Goal: Answer question/provide support: Share knowledge or assist other users

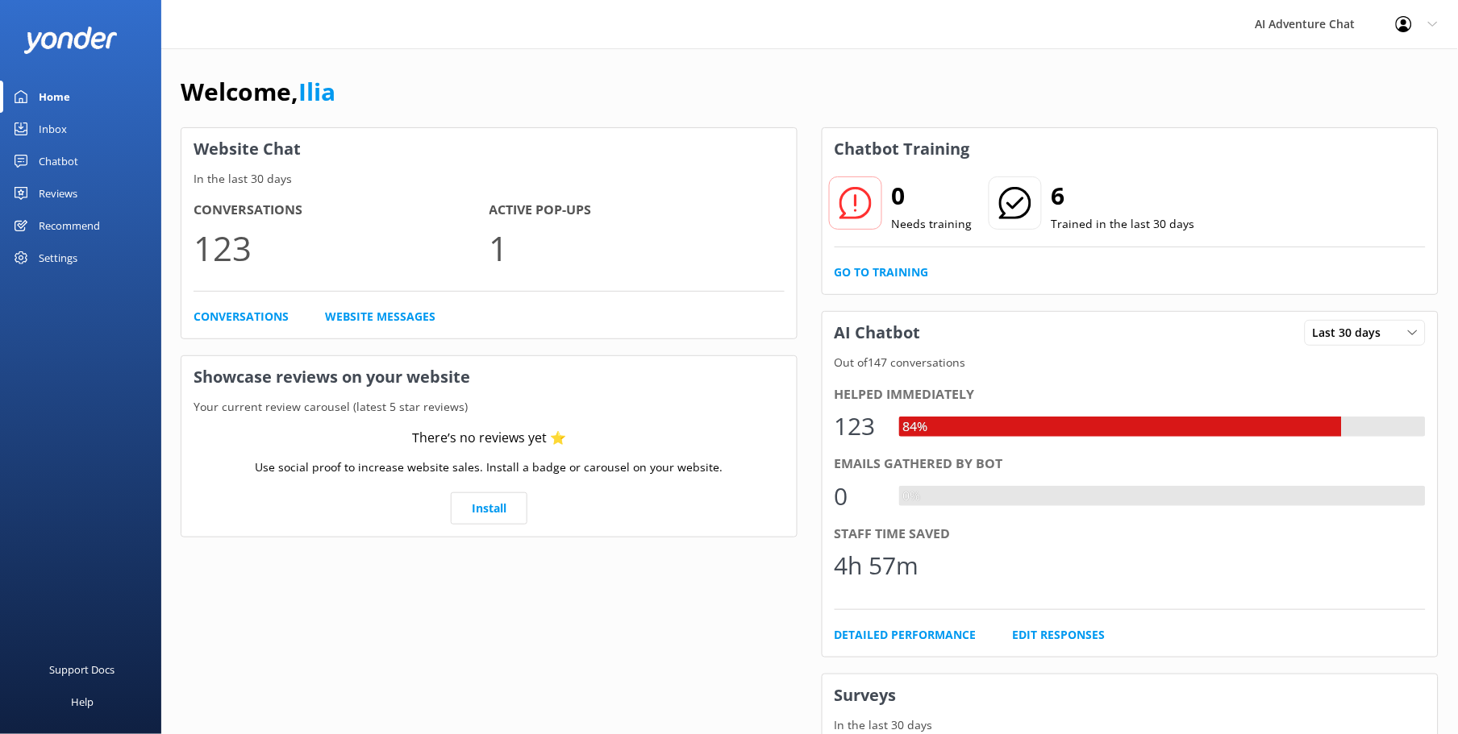
click at [61, 123] on div "Inbox" at bounding box center [53, 129] width 28 height 32
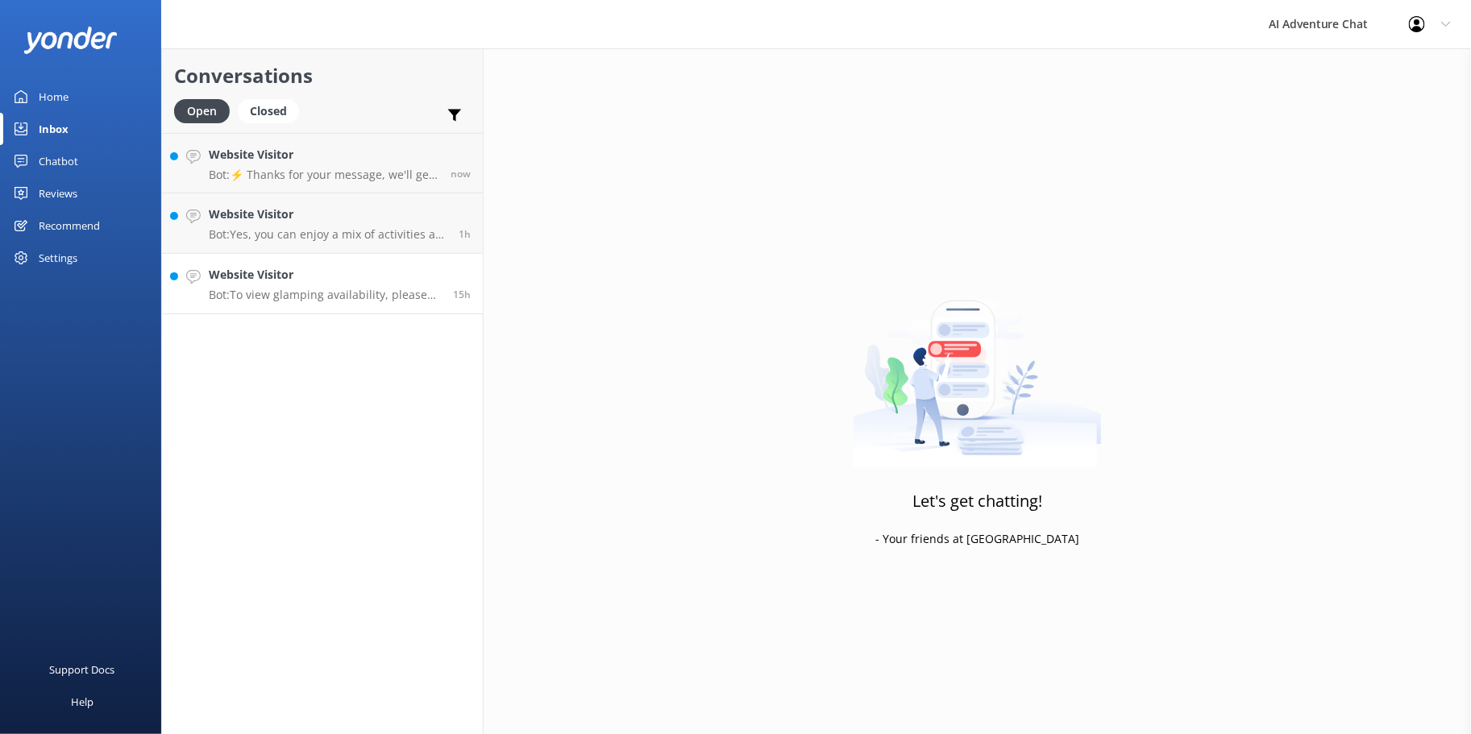
click at [310, 288] on p "Bot: To view glamping availability, please visit the Cozy Heron website and cli…" at bounding box center [325, 295] width 232 height 15
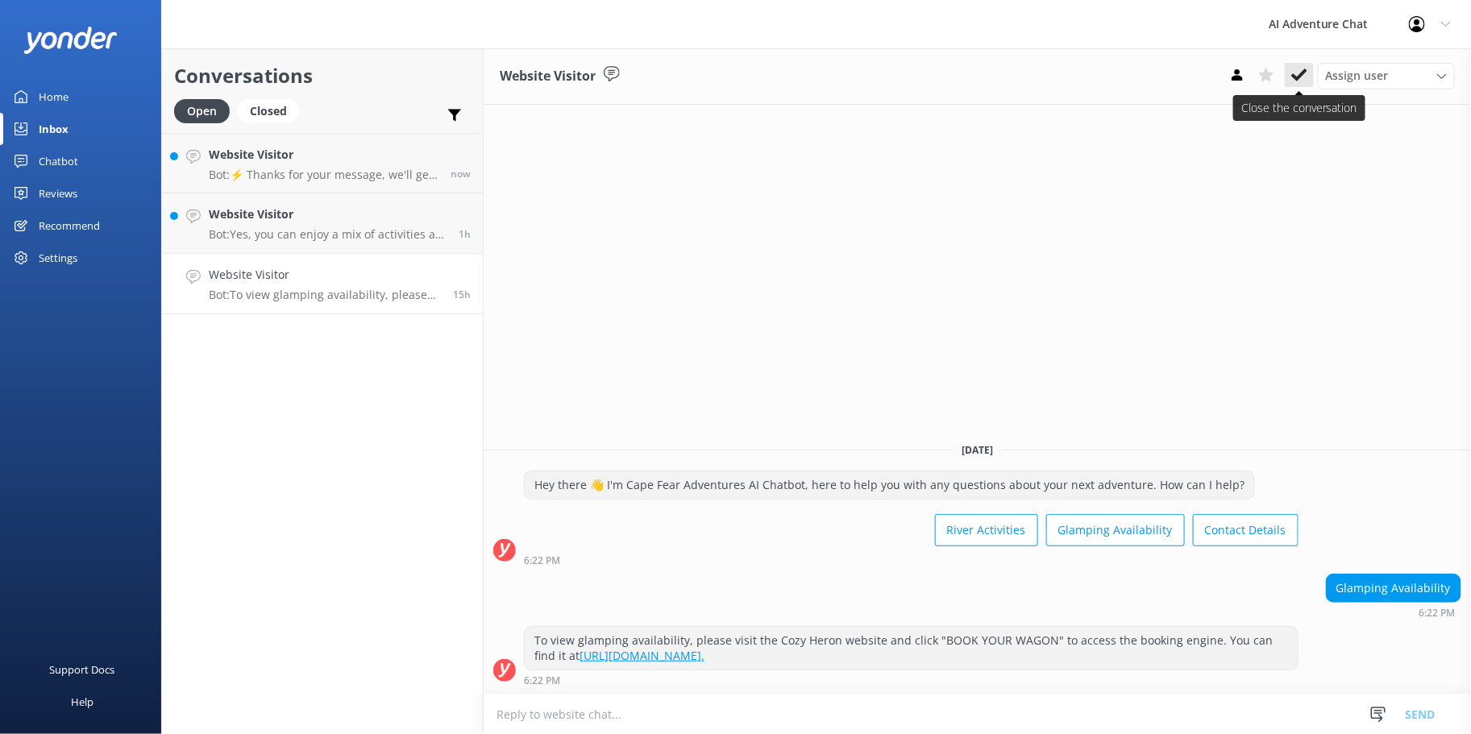
click at [1304, 77] on icon at bounding box center [1300, 75] width 16 height 16
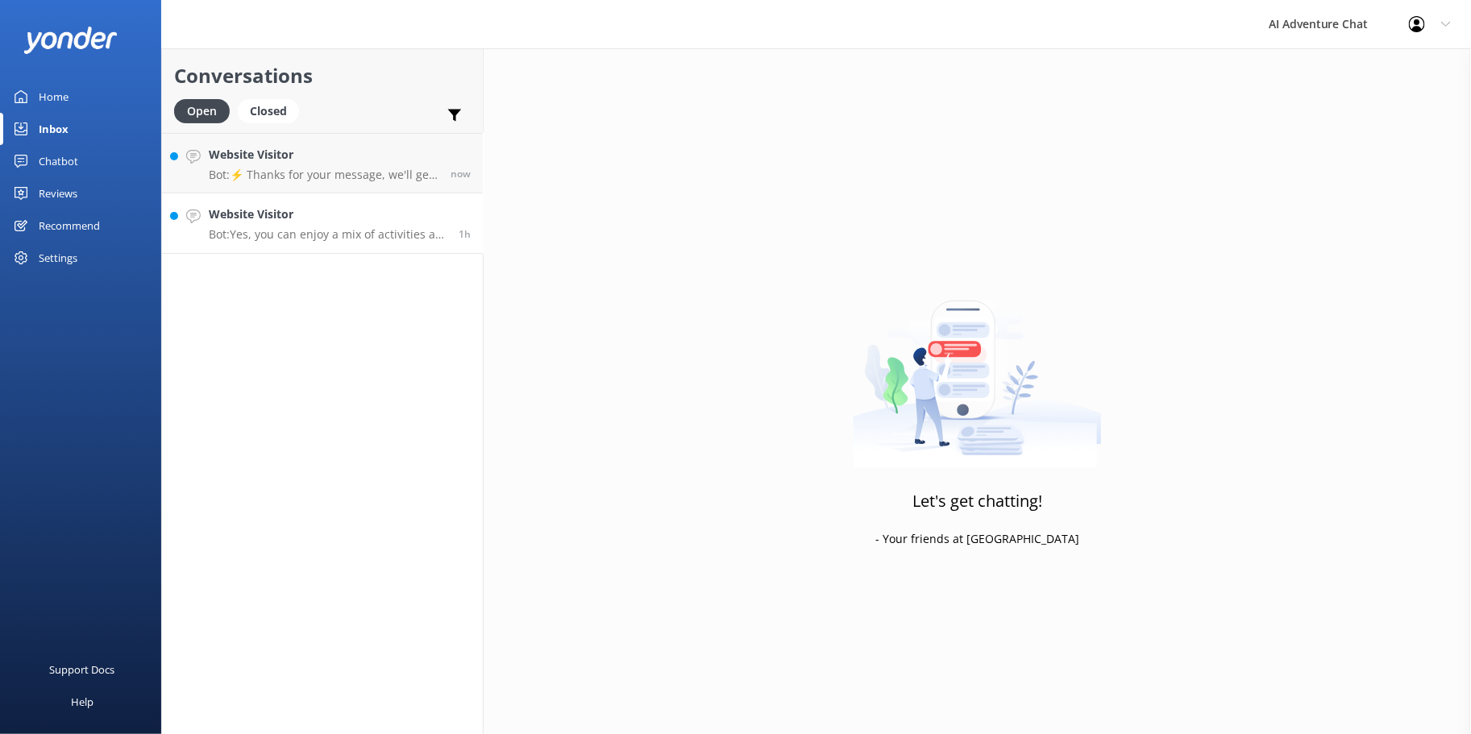
click at [318, 238] on p "Bot: Yes, you can enjoy a mix of activities as a family. We offer various river…" at bounding box center [328, 234] width 238 height 15
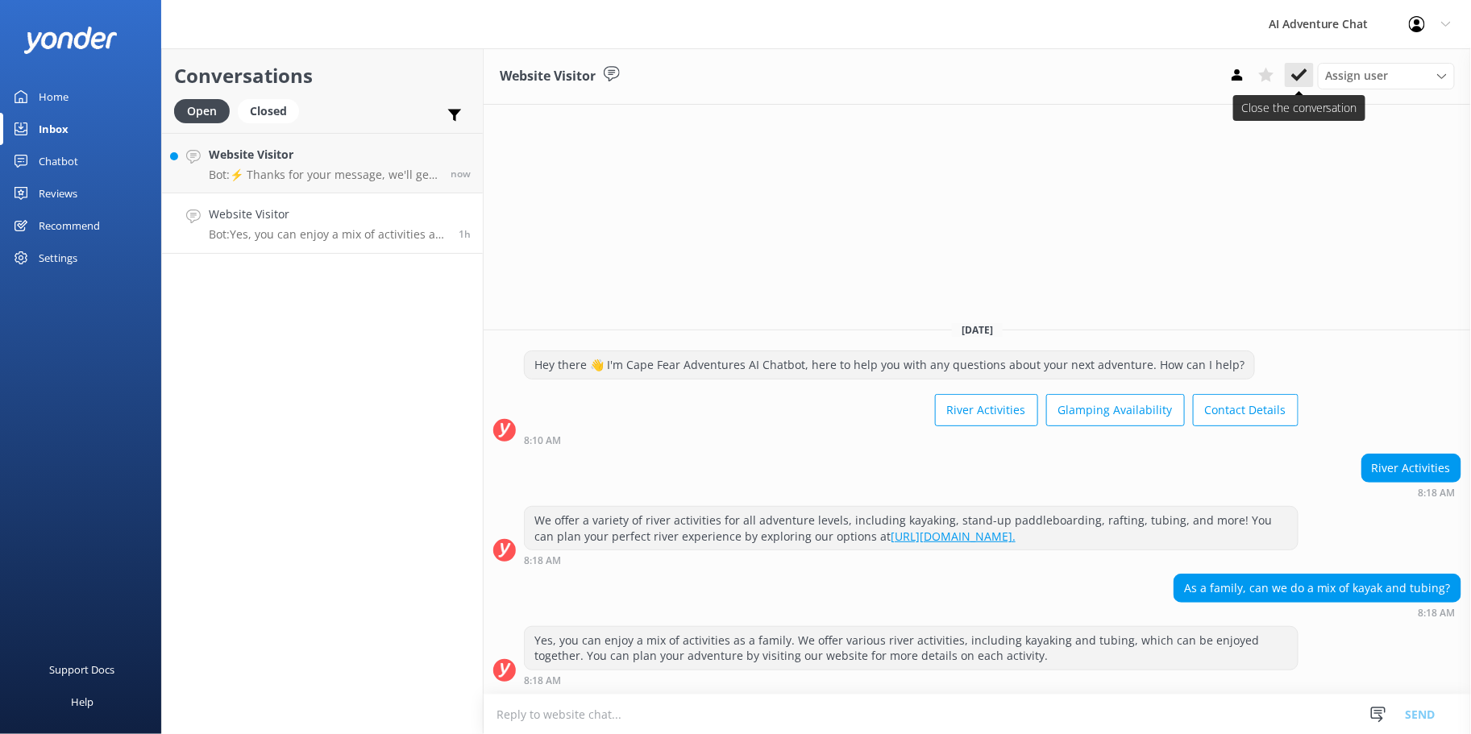
click at [1298, 75] on icon at bounding box center [1300, 75] width 16 height 16
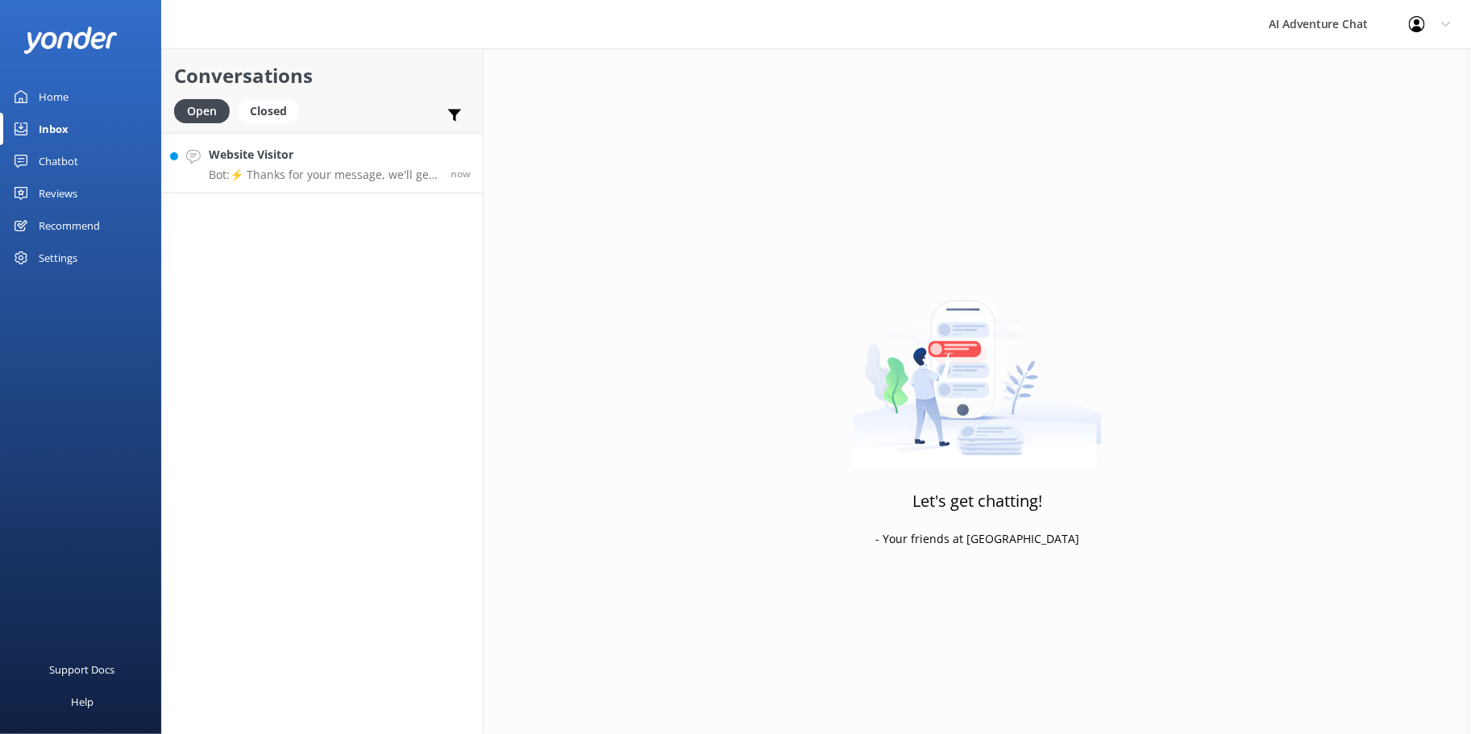
click at [293, 174] on p "Bot: ⚡ Thanks for your message, we'll get back to you as soon as we can. You're…" at bounding box center [324, 175] width 230 height 15
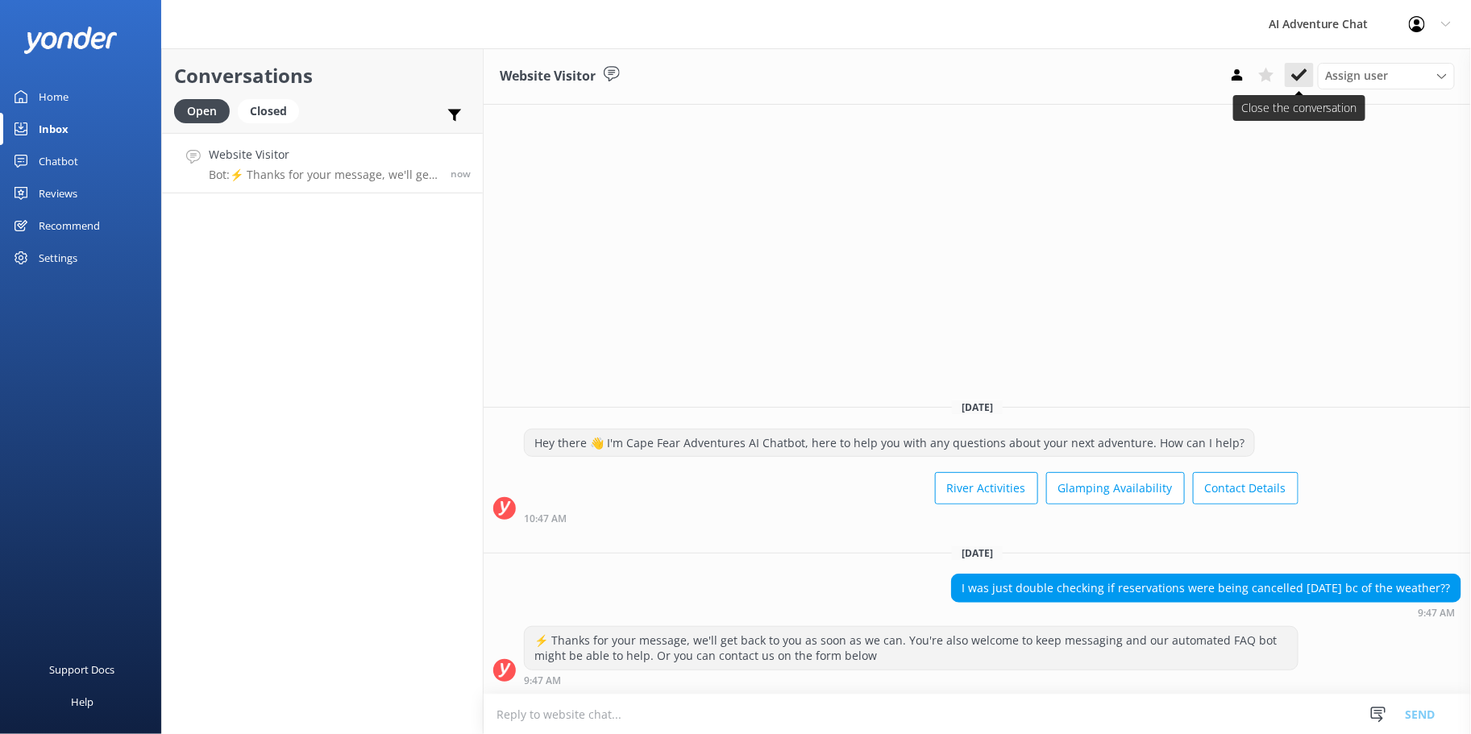
click at [1296, 68] on icon at bounding box center [1300, 75] width 16 height 16
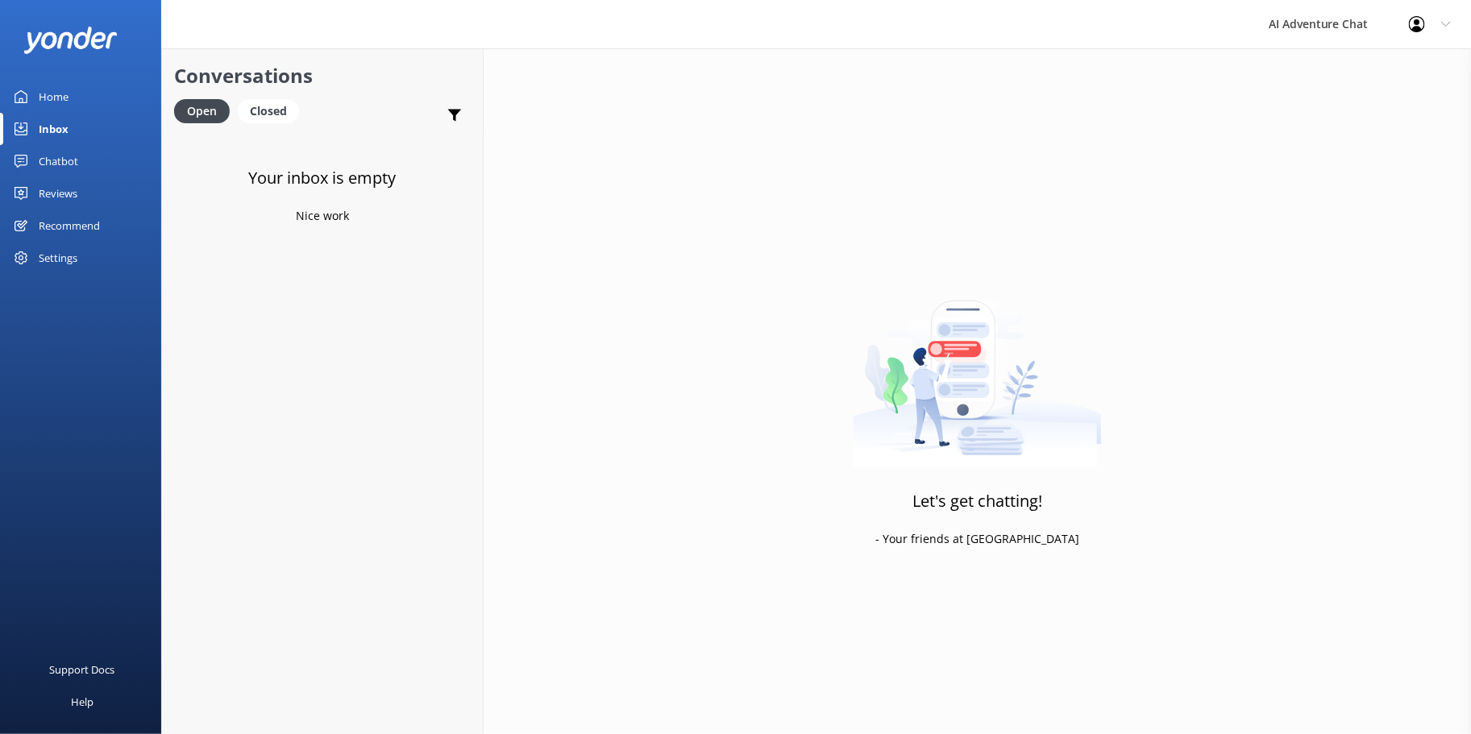
click at [75, 164] on div "Chatbot" at bounding box center [59, 161] width 40 height 32
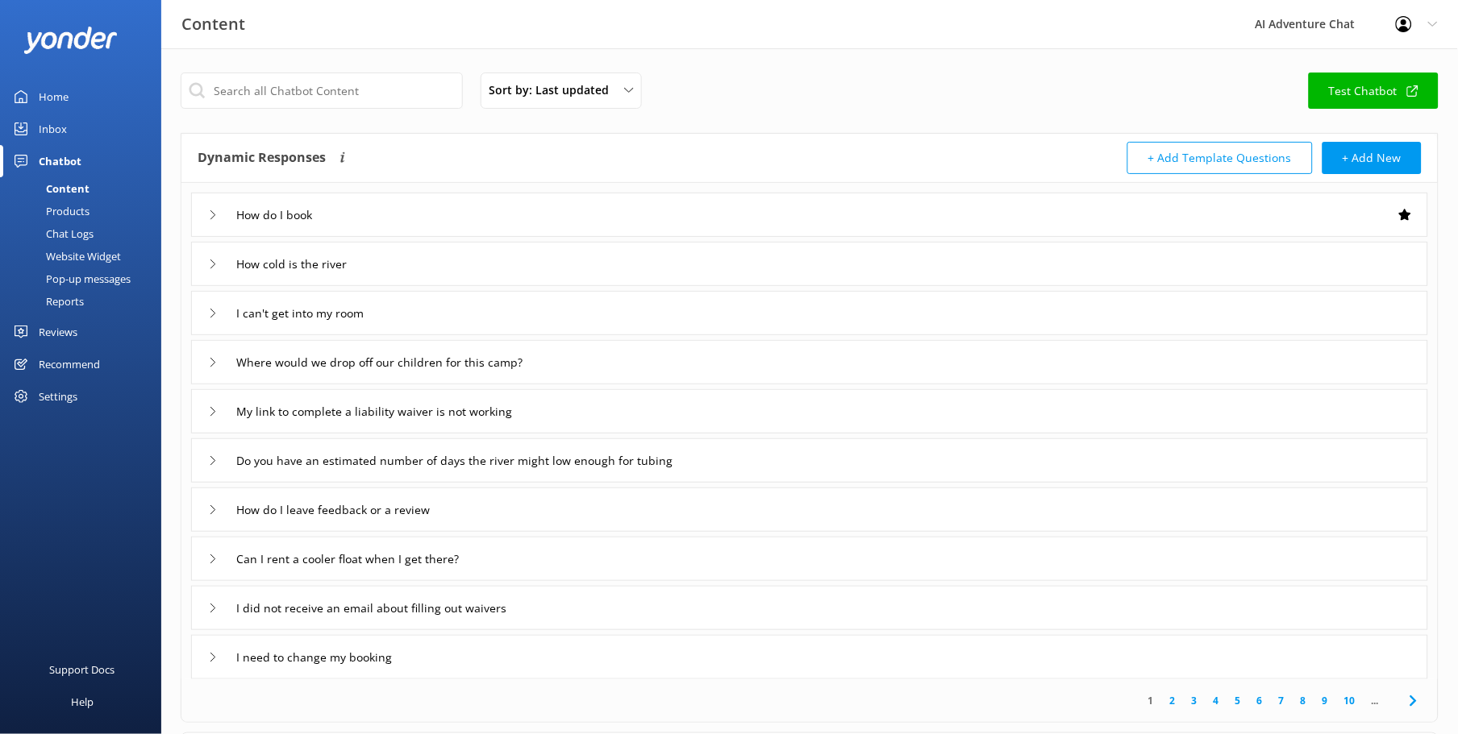
click at [81, 188] on div "Content" at bounding box center [50, 188] width 80 height 23
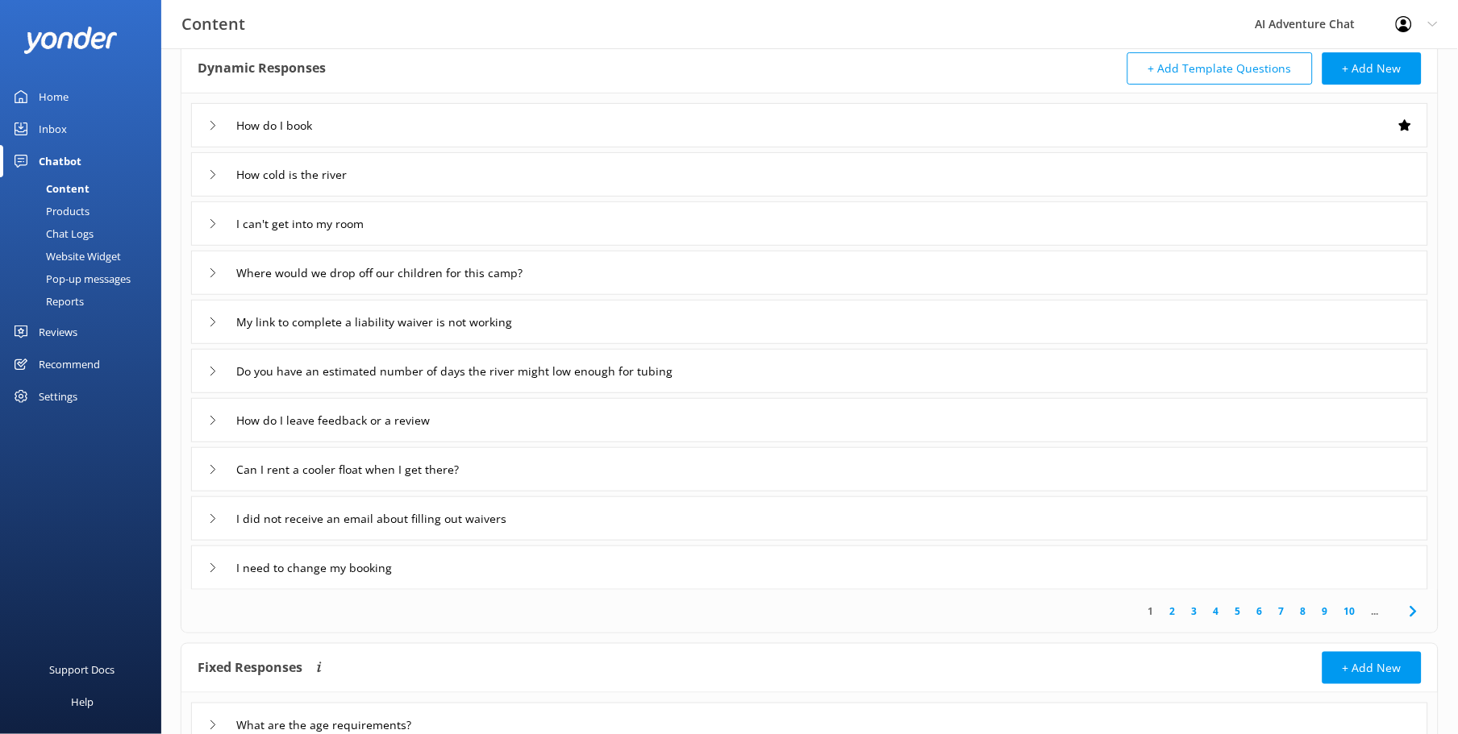
scroll to position [161, 0]
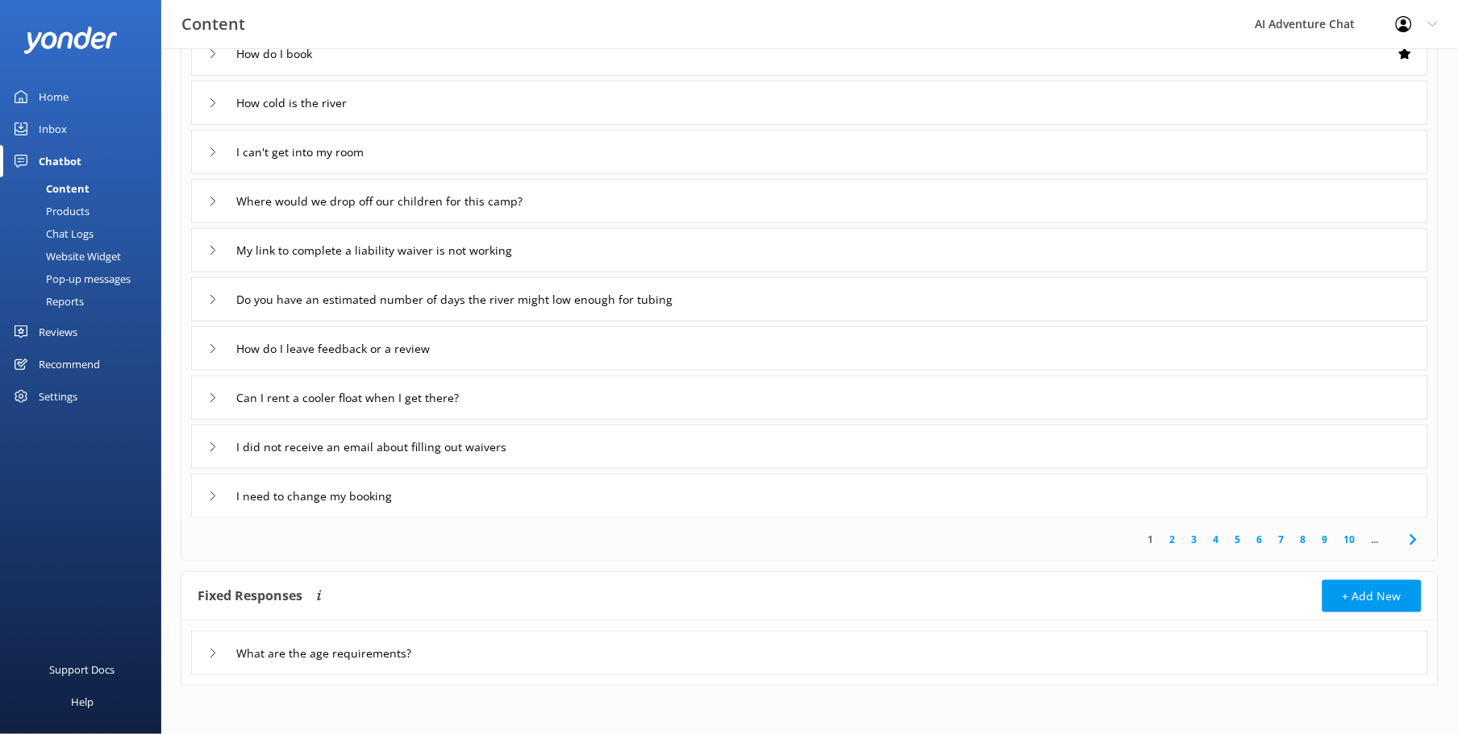
click at [223, 156] on div "I can't get into my room" at bounding box center [295, 152] width 174 height 27
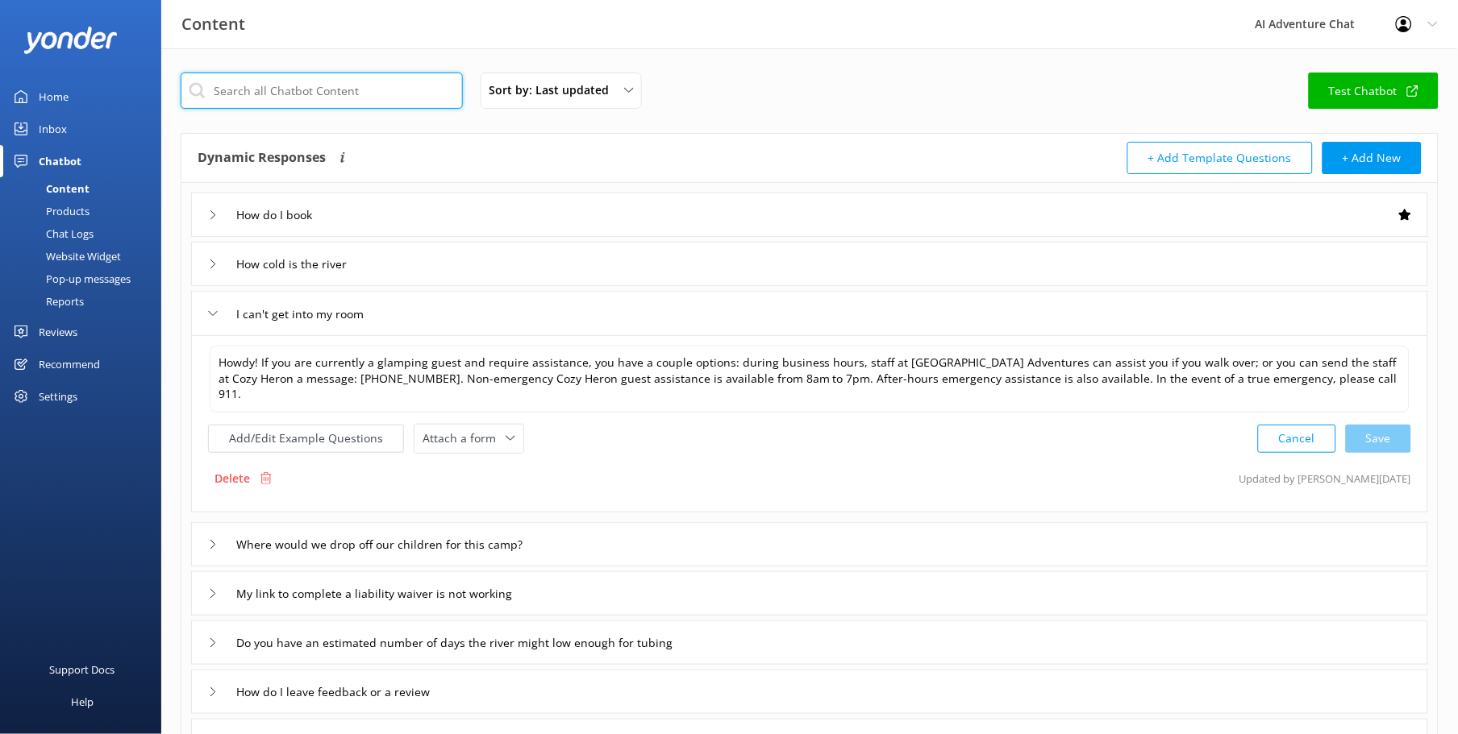
click at [295, 89] on input "text" at bounding box center [322, 91] width 282 height 36
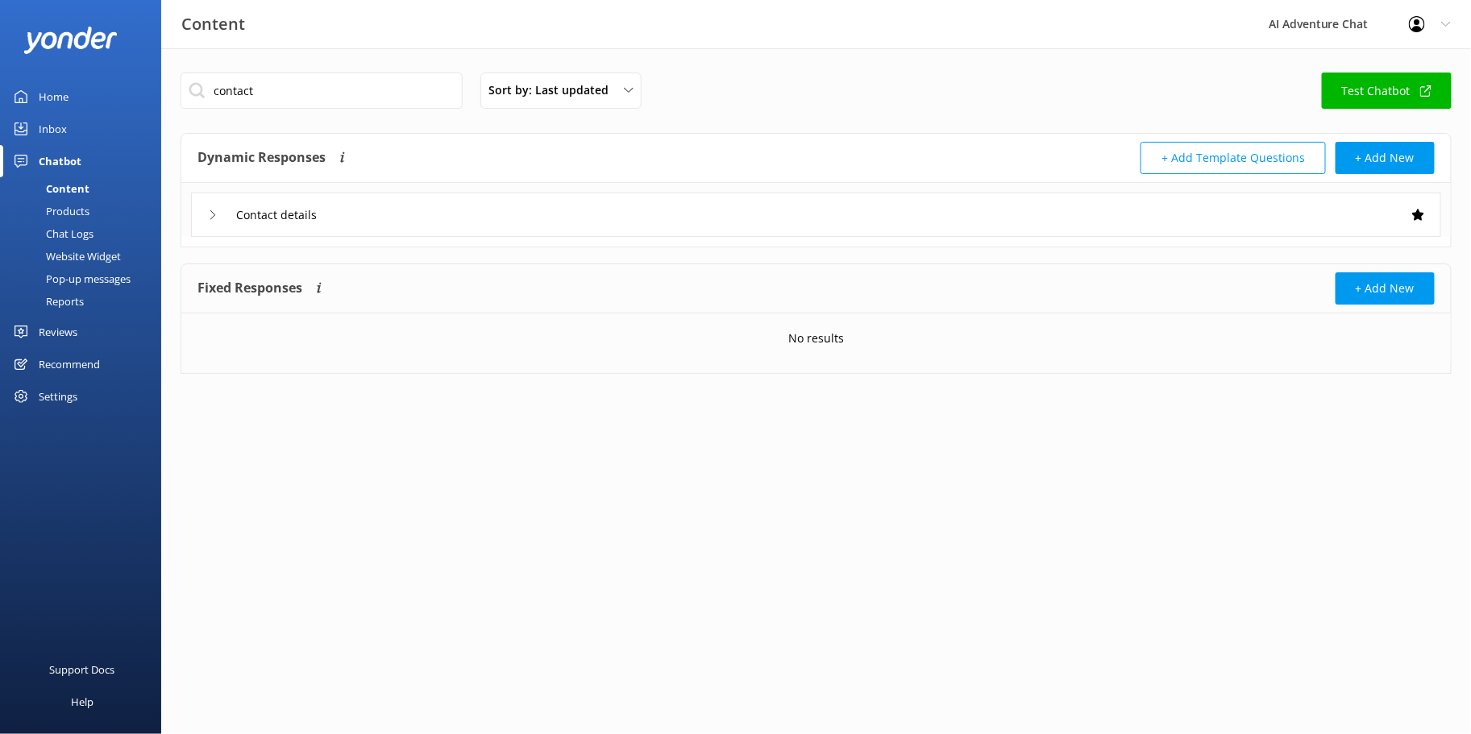
click at [216, 218] on icon at bounding box center [213, 215] width 10 height 10
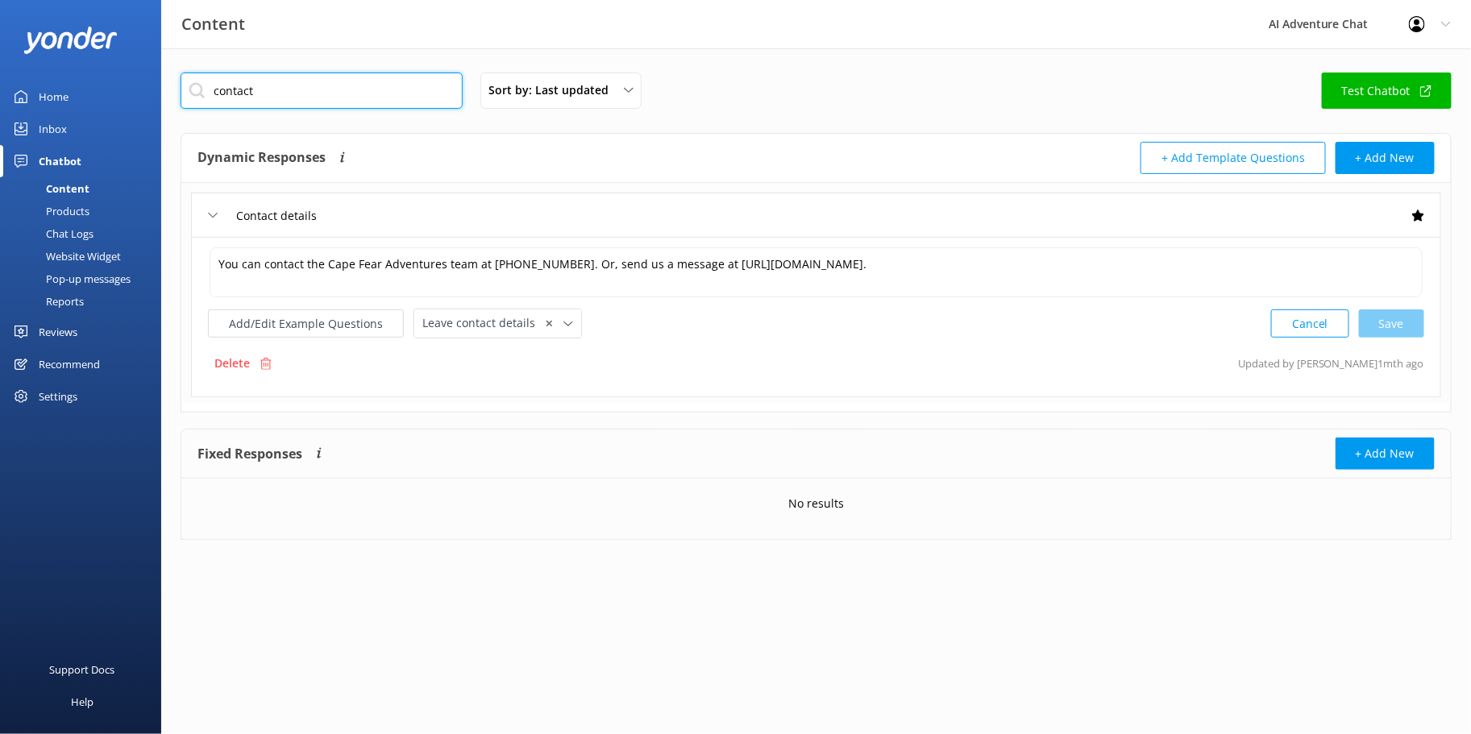
drag, startPoint x: 260, startPoint y: 89, endPoint x: 159, endPoint y: 89, distance: 100.8
click at [159, 89] on div "Content AI Adventure Chat Profile Settings Logout Home Inbox Chatbot Content Pr…" at bounding box center [735, 318] width 1471 height 540
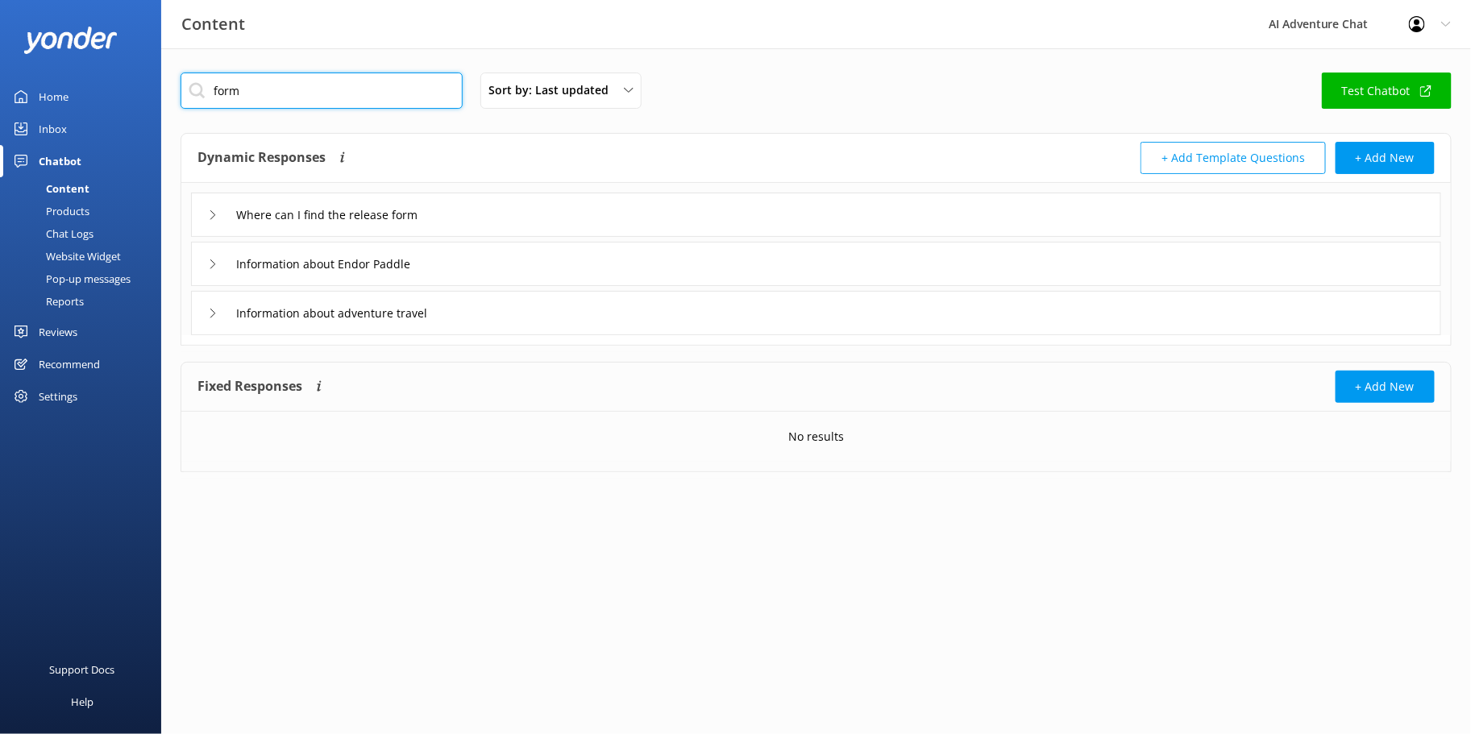
type input "form"
click at [212, 213] on icon at bounding box center [213, 215] width 10 height 10
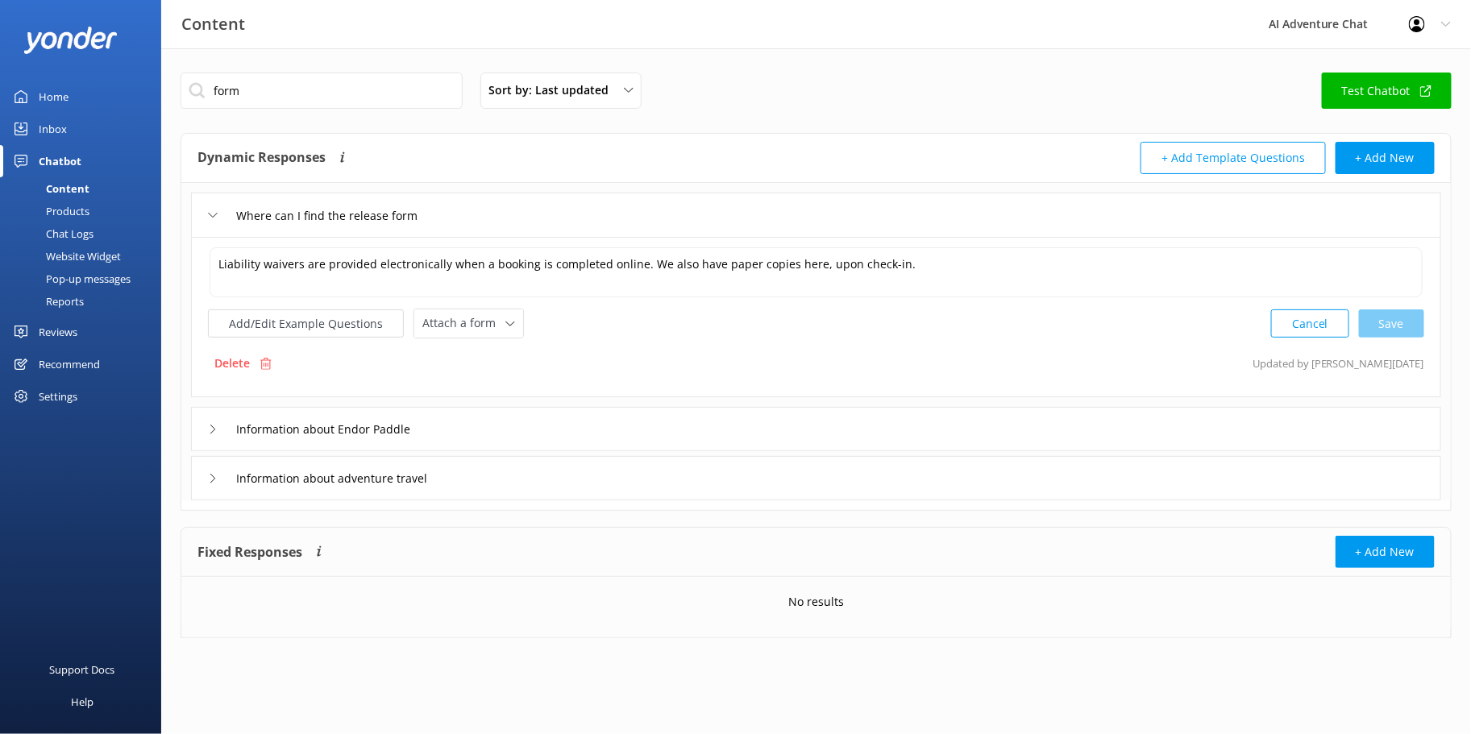
click at [215, 211] on icon at bounding box center [213, 215] width 10 height 10
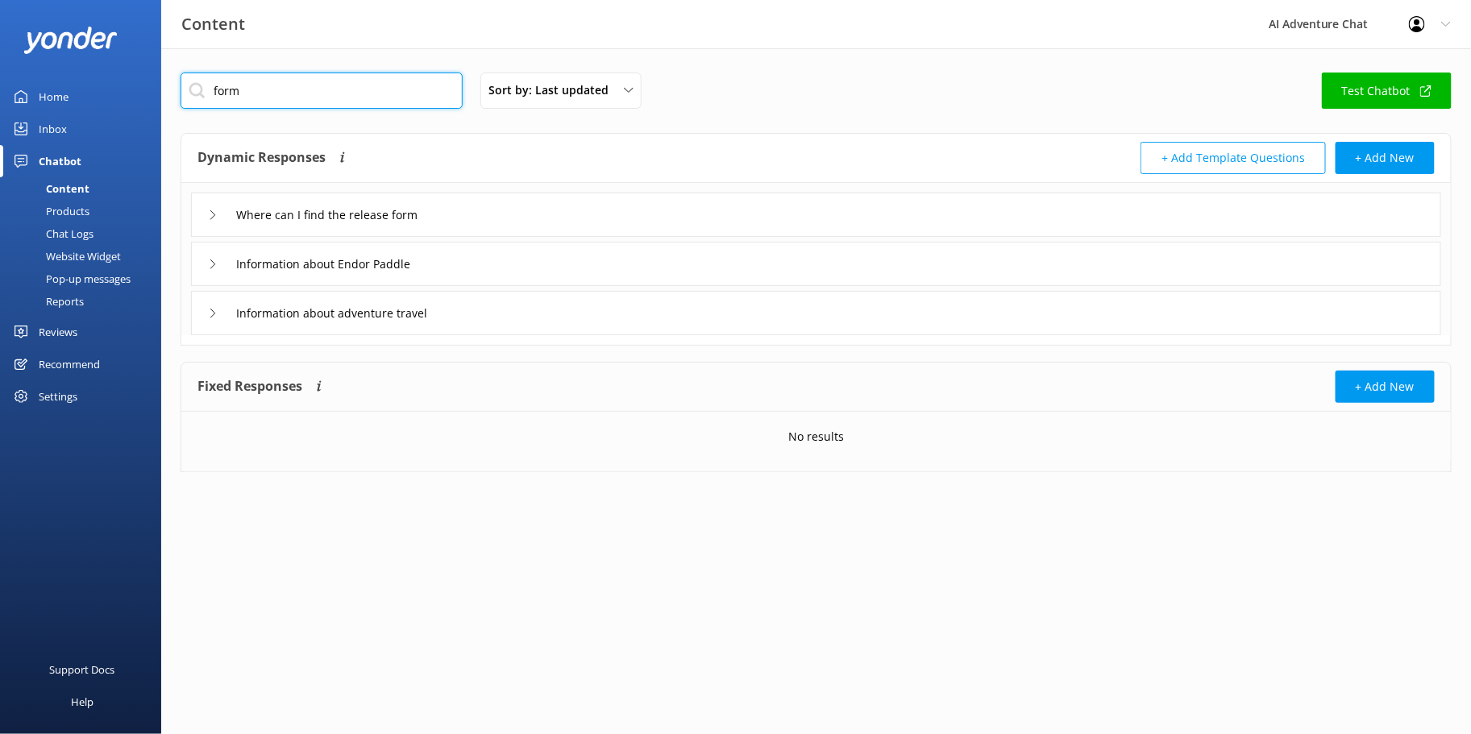
drag, startPoint x: 303, startPoint y: 90, endPoint x: 190, endPoint y: 90, distance: 112.9
click at [190, 90] on input "form" at bounding box center [322, 91] width 282 height 36
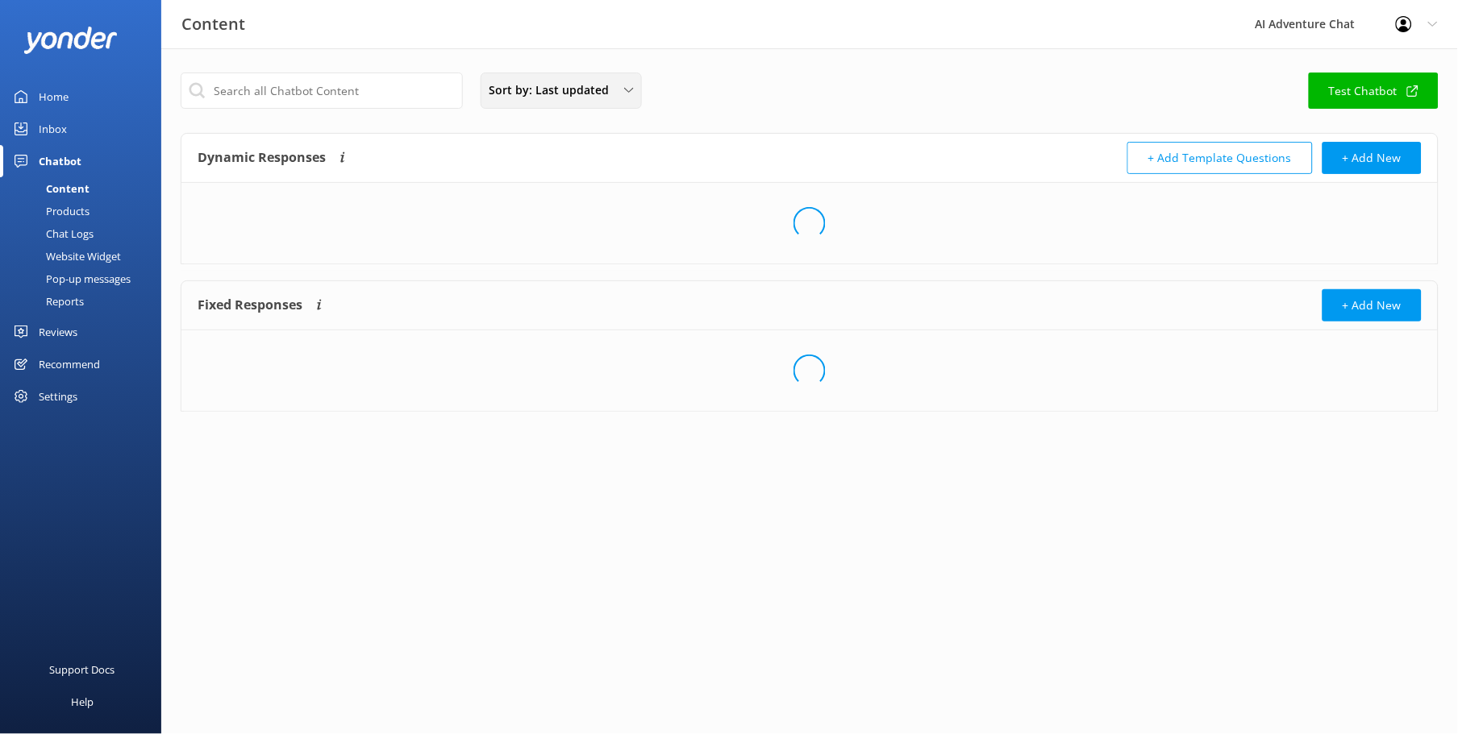
click at [622, 95] on div "Sort by: Last updated" at bounding box center [561, 90] width 153 height 18
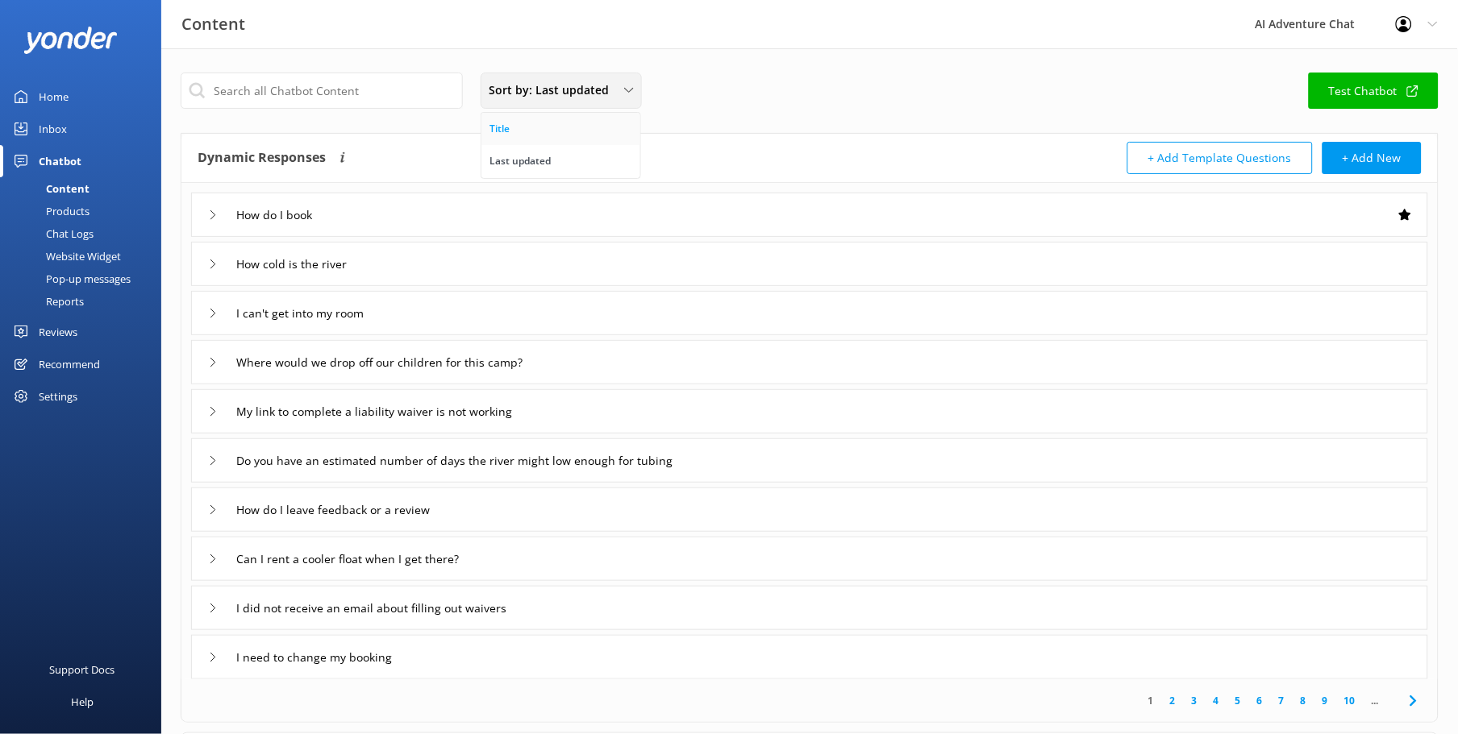
click at [503, 125] on div "Title" at bounding box center [499, 129] width 20 height 16
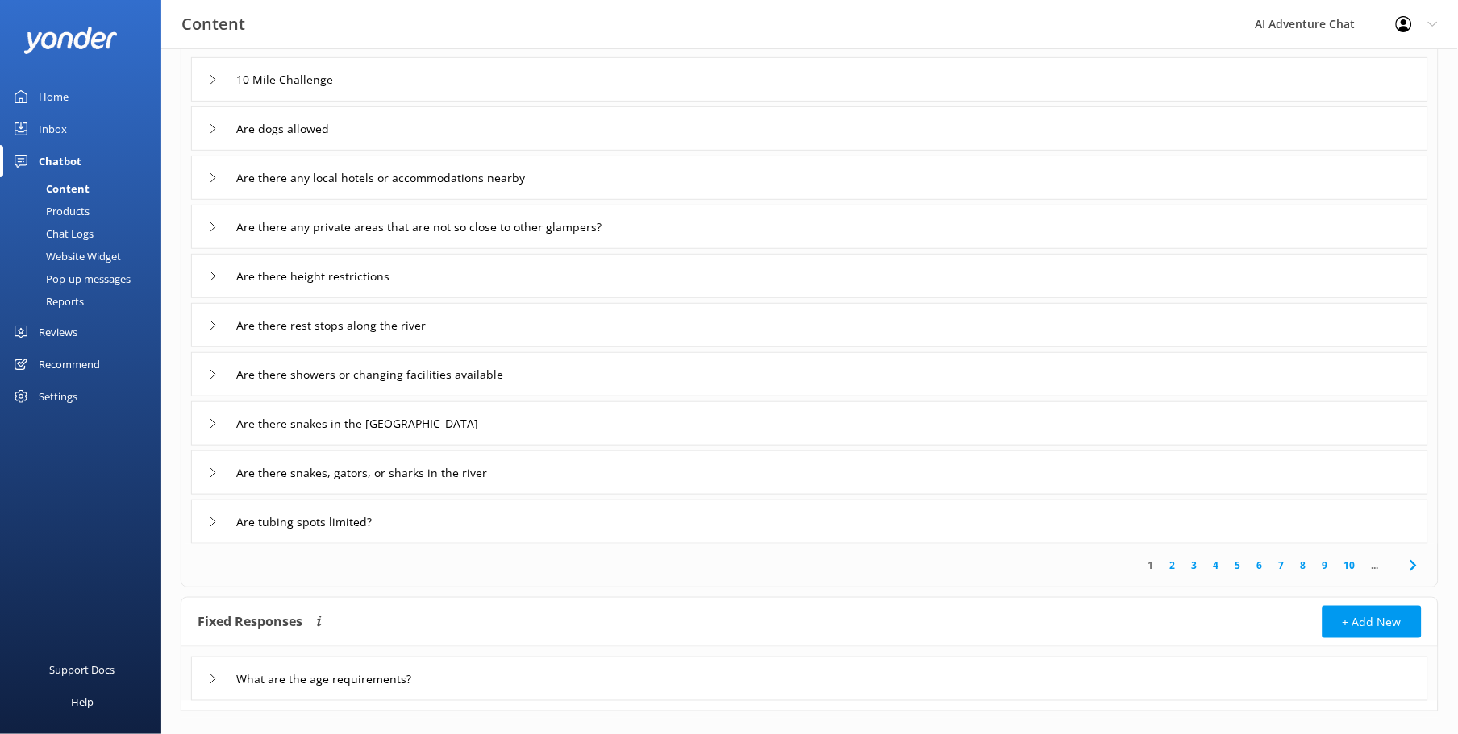
scroll to position [161, 0]
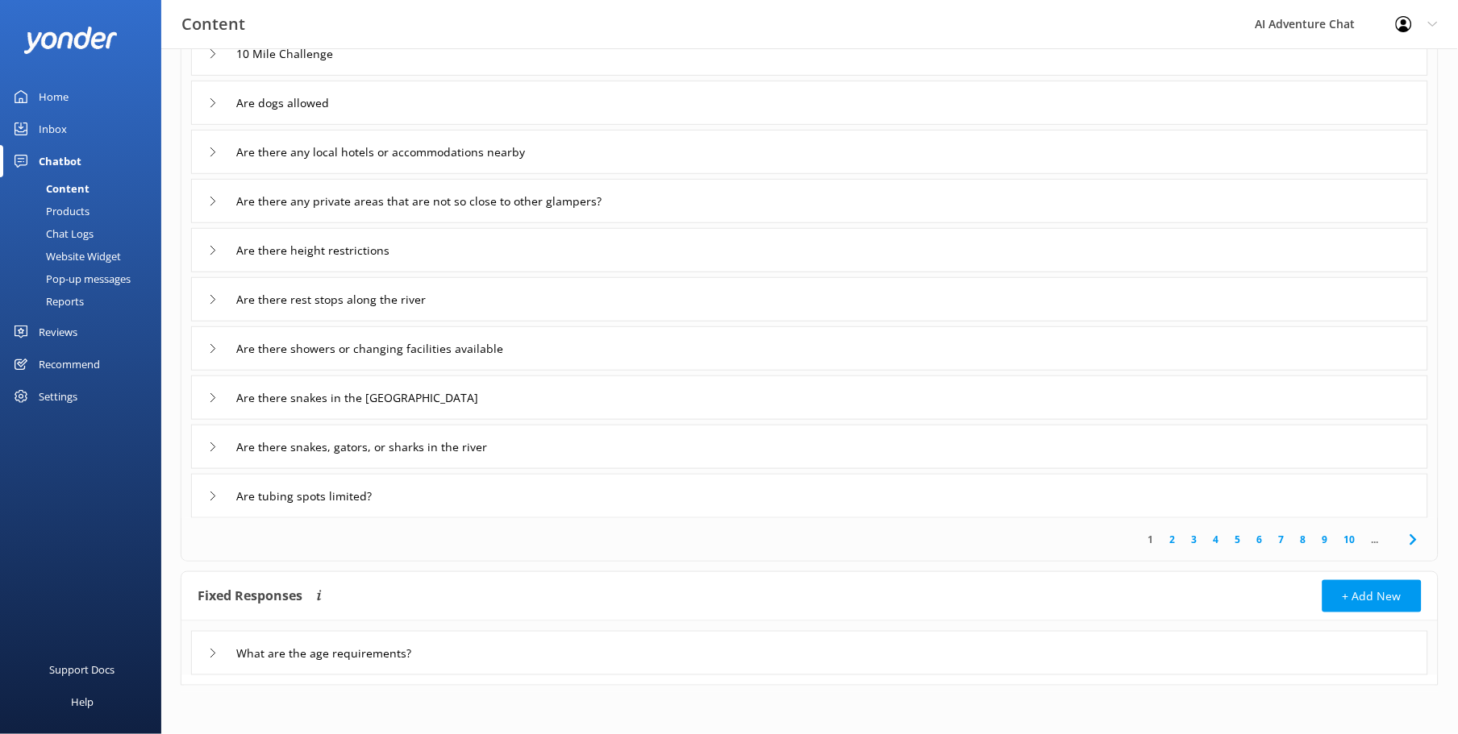
click at [268, 594] on h4 "Fixed Responses" at bounding box center [250, 596] width 105 height 32
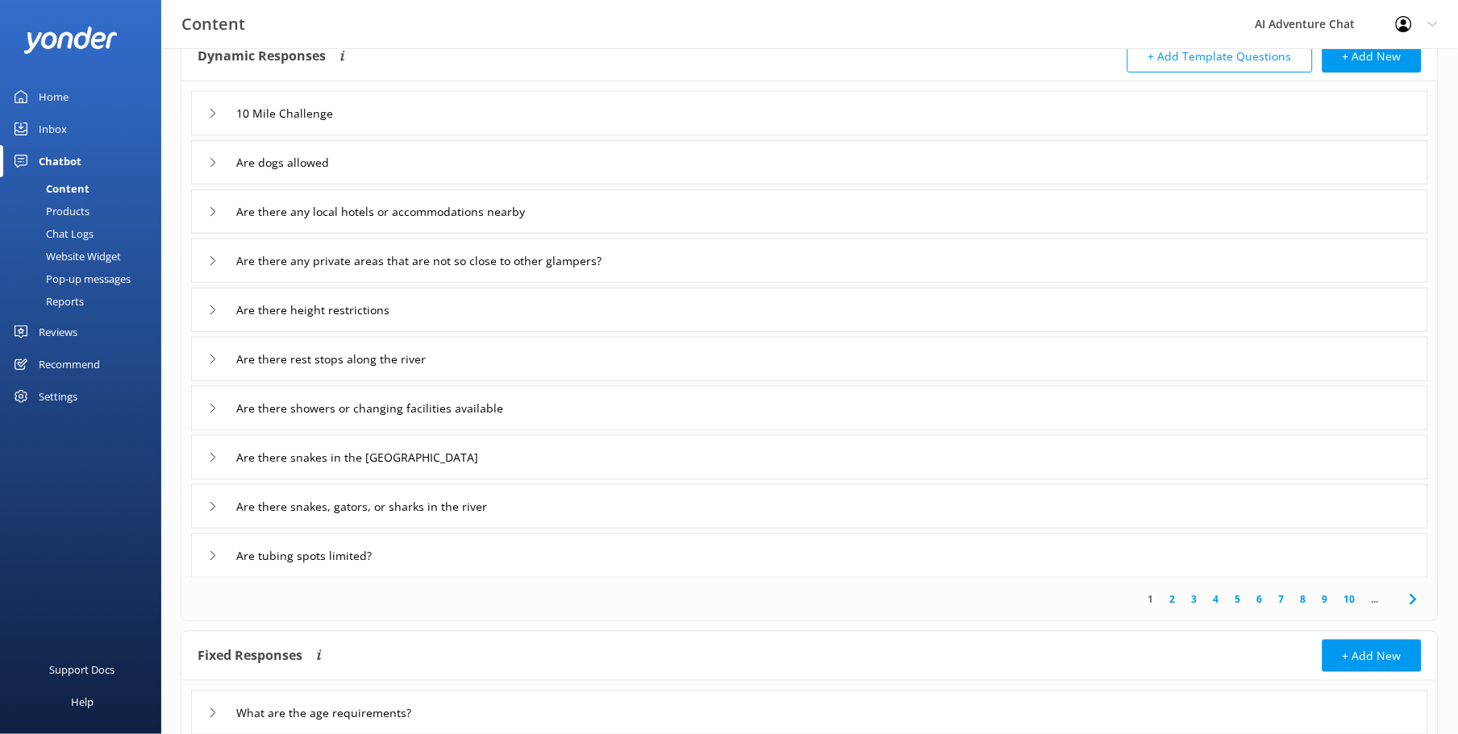
scroll to position [71, 0]
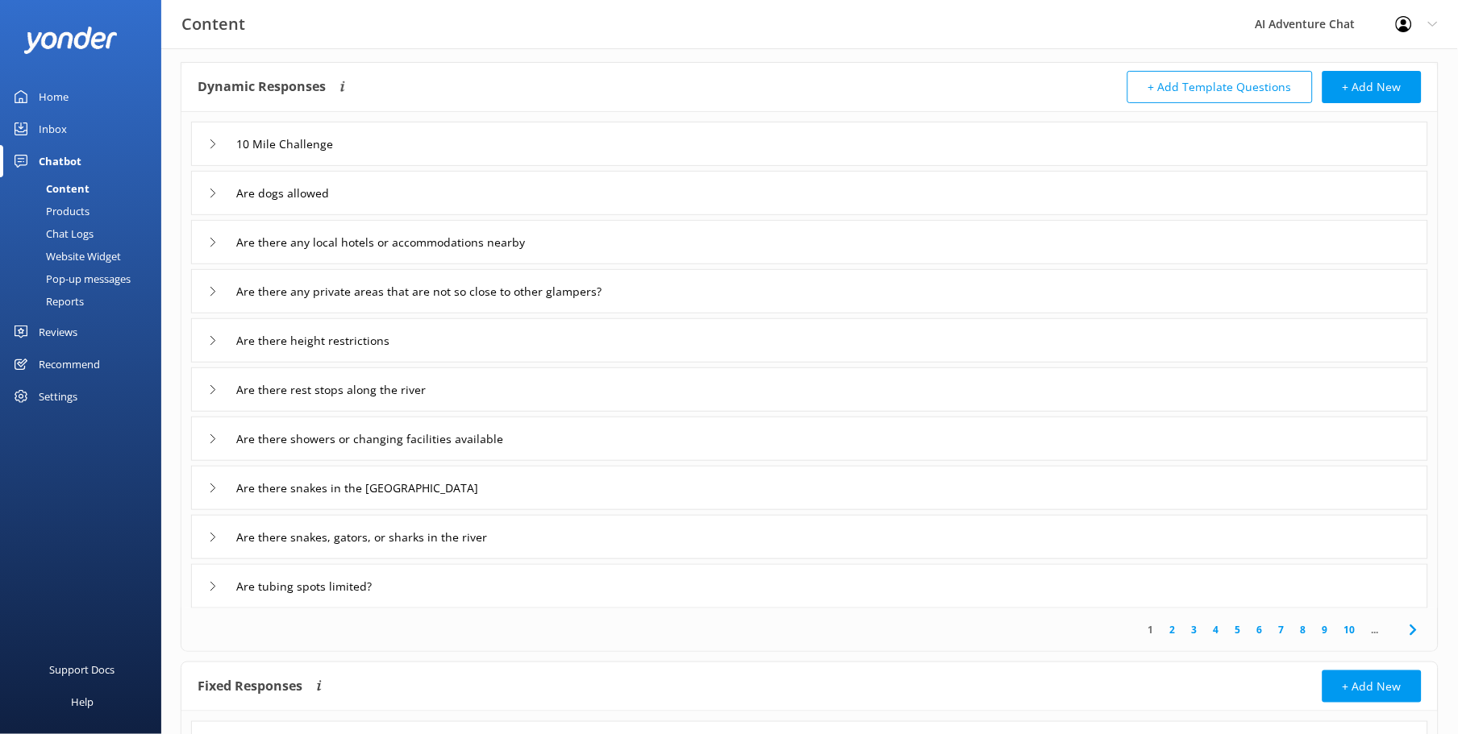
click at [1178, 629] on link "2" at bounding box center [1173, 629] width 22 height 15
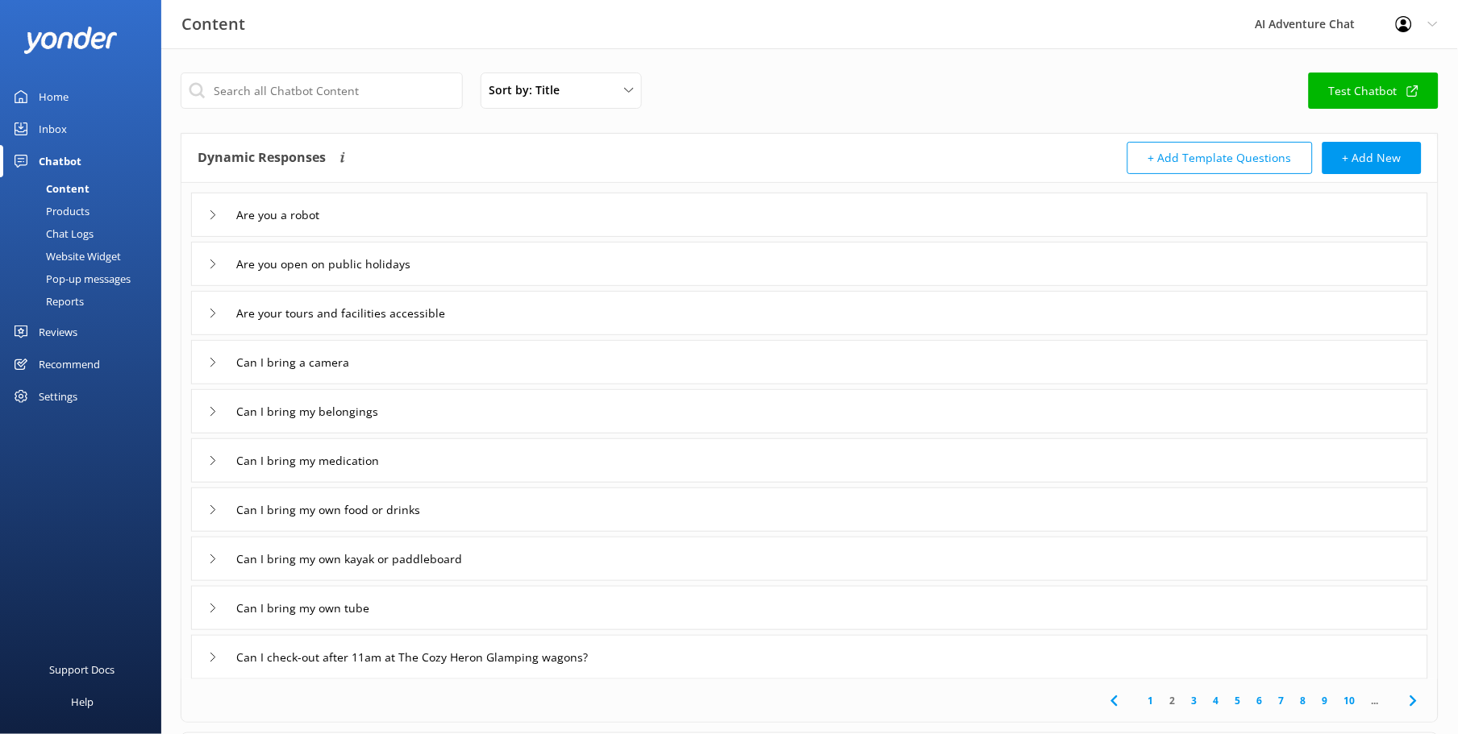
click at [42, 98] on div "Home" at bounding box center [54, 97] width 30 height 32
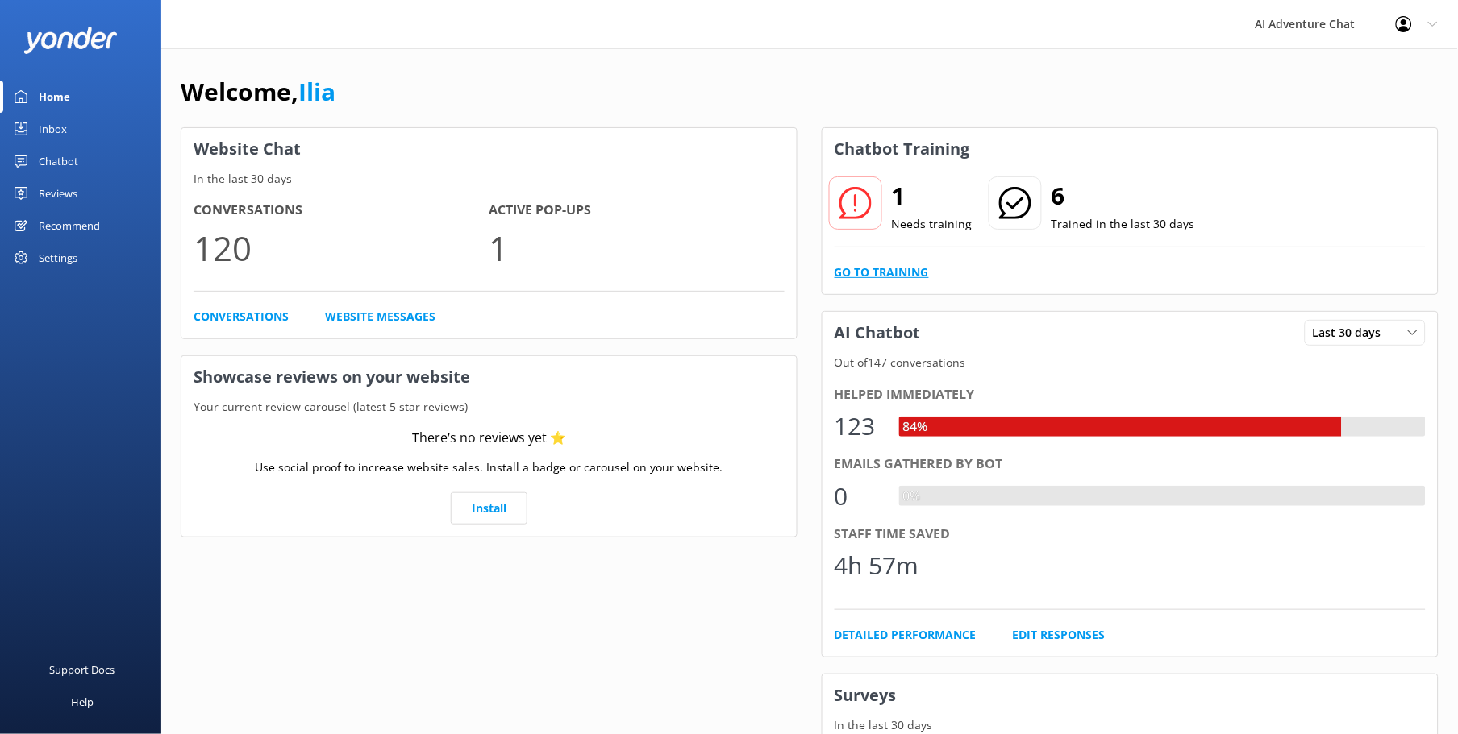
click at [864, 274] on link "Go to Training" at bounding box center [881, 273] width 94 height 18
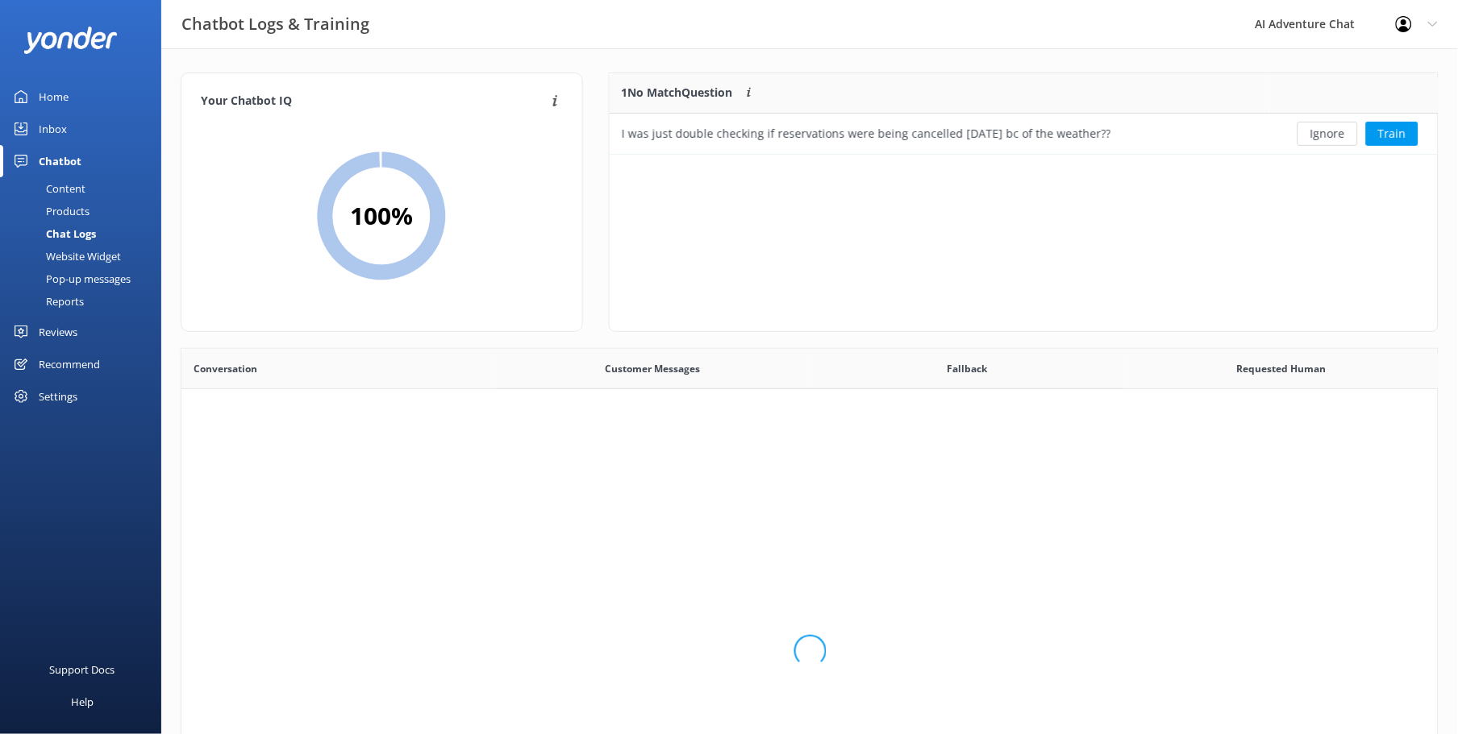
scroll to position [68, 815]
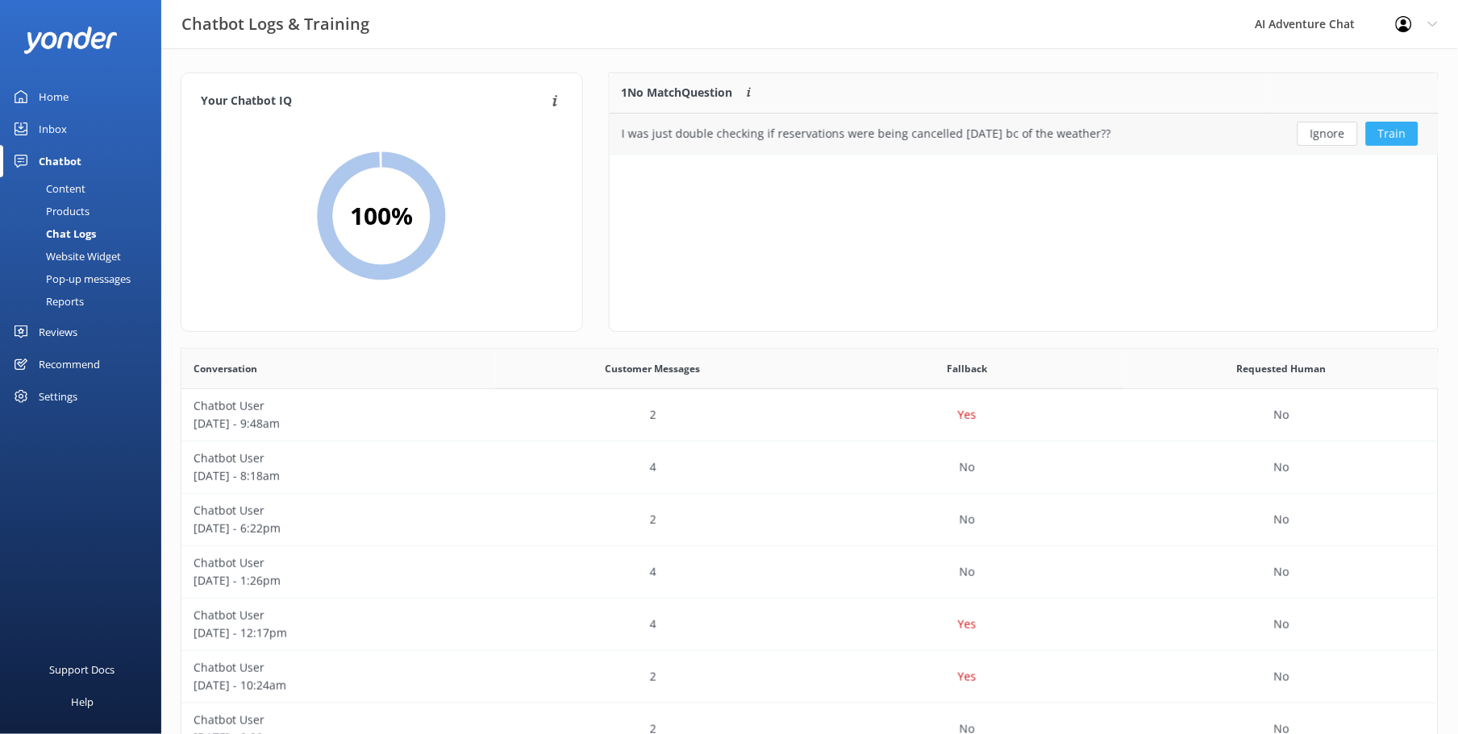
click at [1407, 137] on button "Train" at bounding box center [1392, 134] width 52 height 24
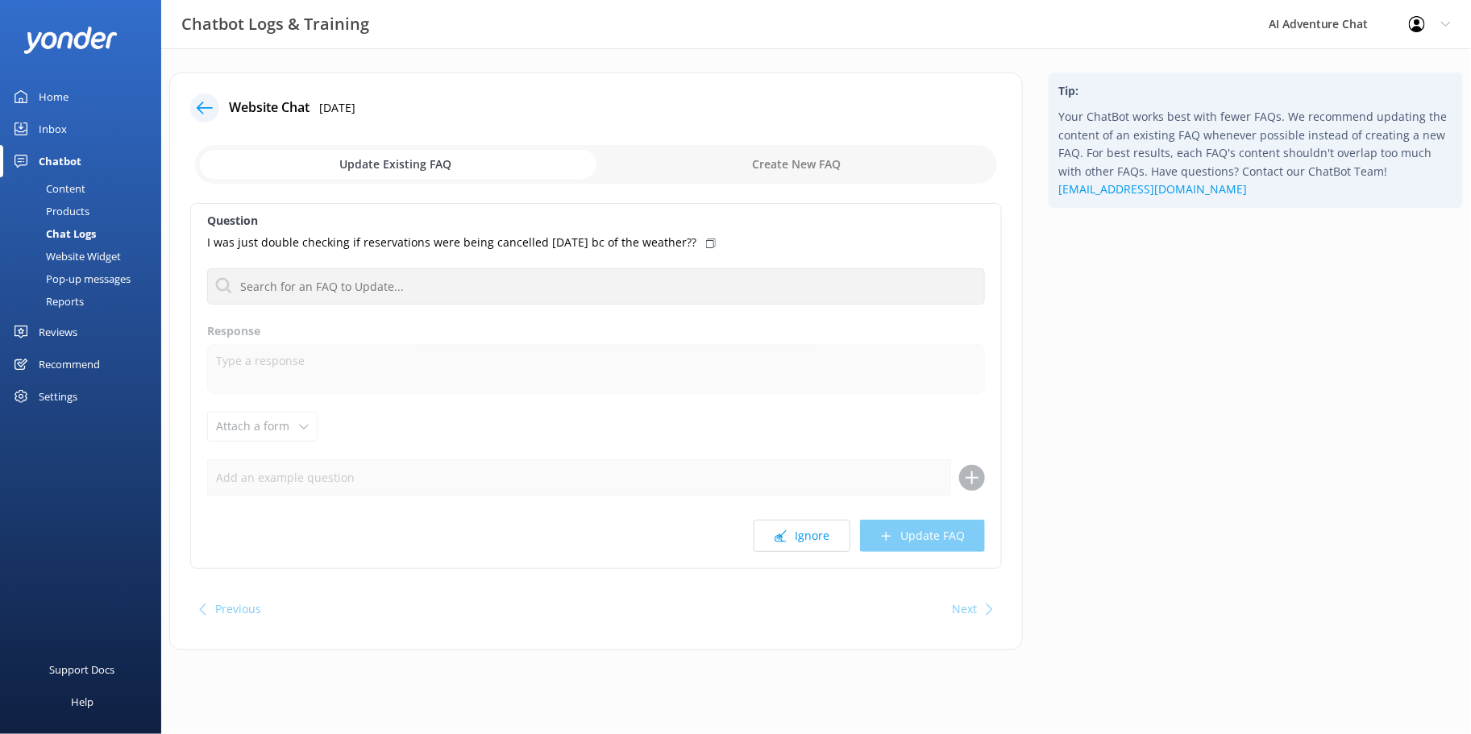
click at [359, 239] on p "I was just double checking if reservations were being cancelled [DATE] bc of th…" at bounding box center [451, 243] width 489 height 18
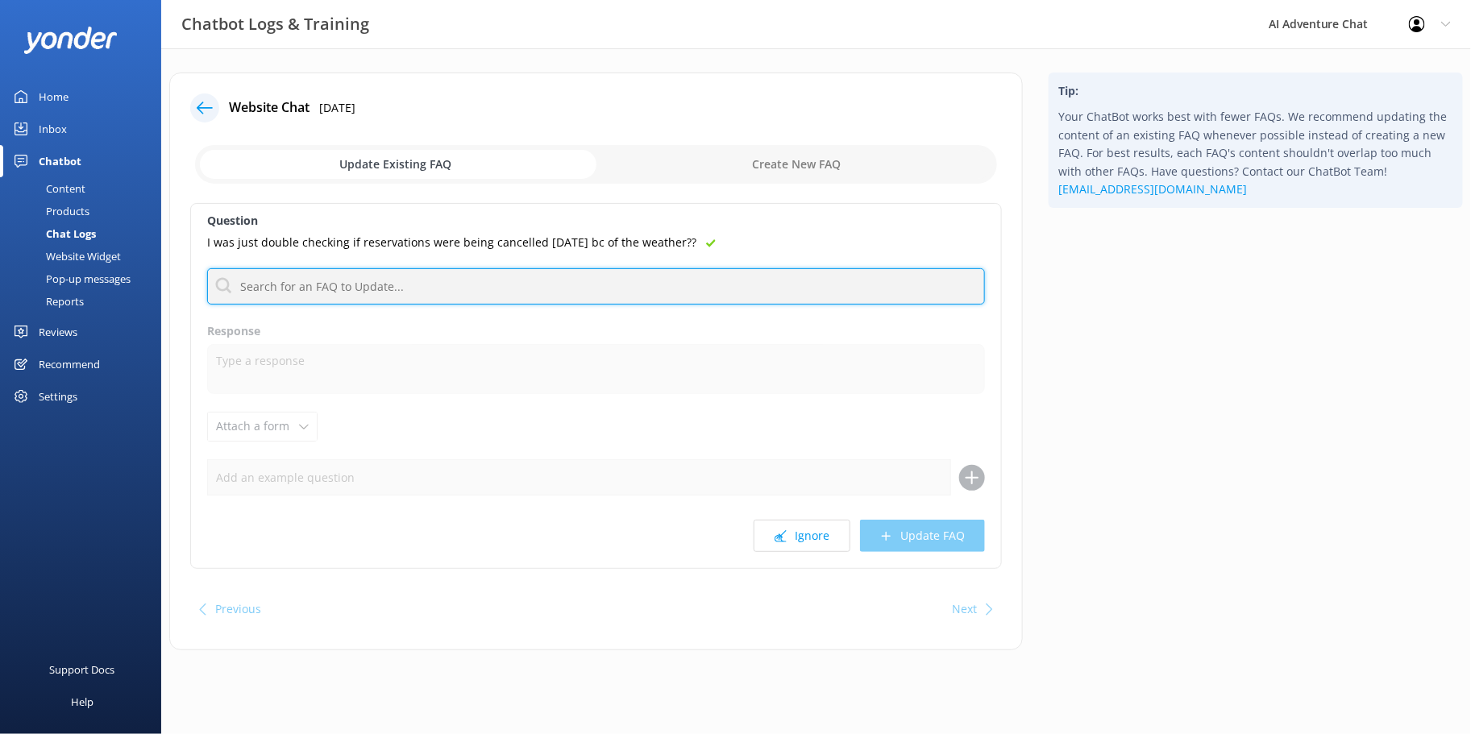
click at [252, 290] on input "text" at bounding box center [596, 286] width 778 height 36
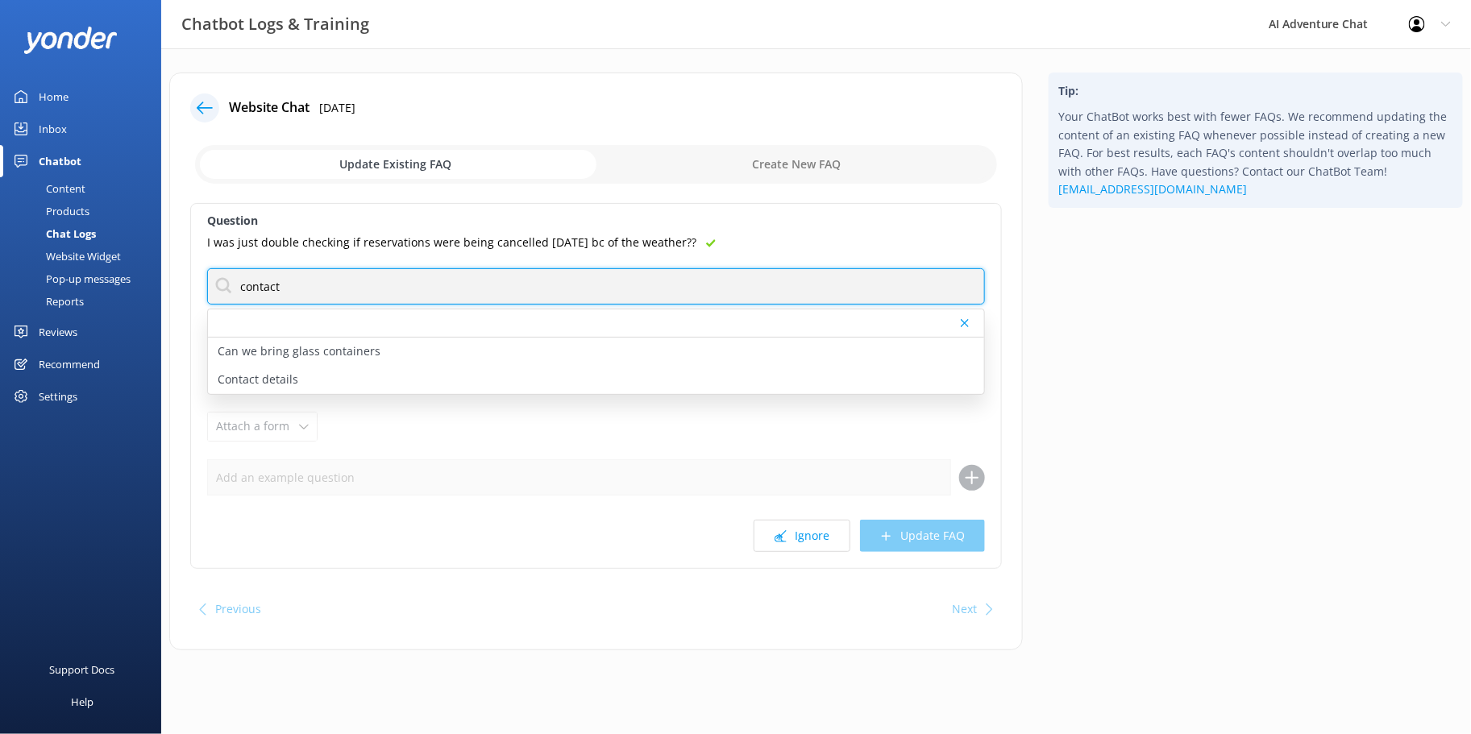
type input "contact"
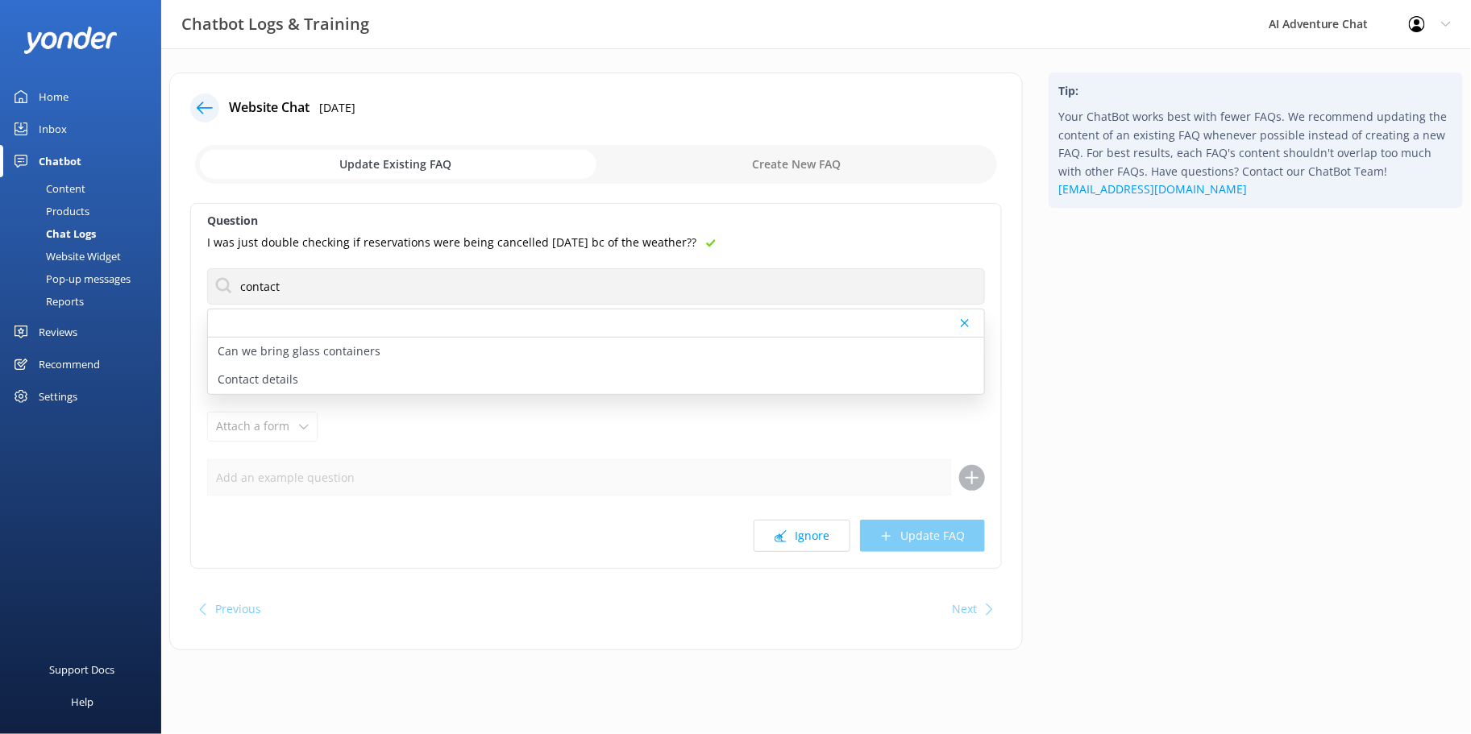
click at [599, 169] on input "checkbox" at bounding box center [596, 164] width 802 height 39
checkbox input "true"
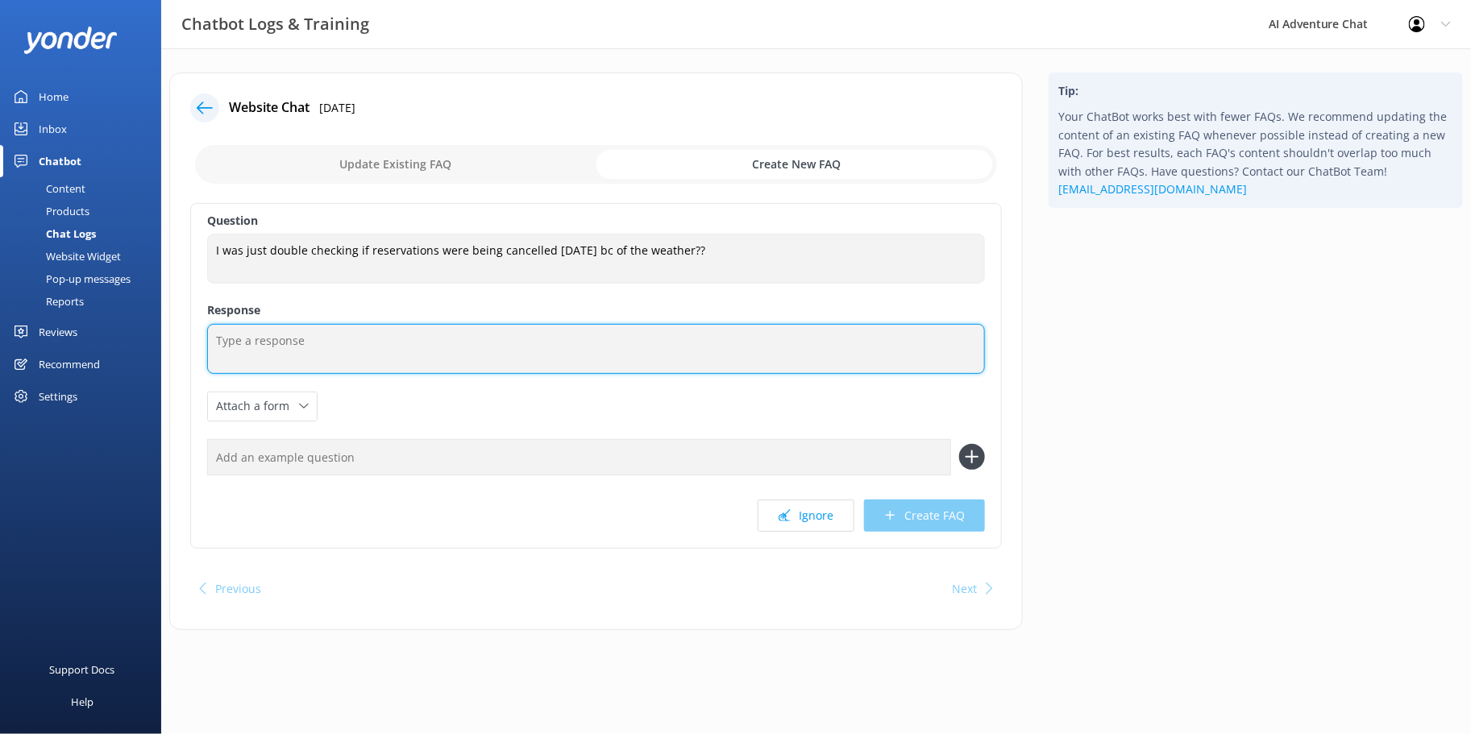
click at [258, 333] on textarea at bounding box center [596, 349] width 778 height 50
type textarea "form below"
drag, startPoint x: 337, startPoint y: 353, endPoint x: 177, endPoint y: 343, distance: 160.0
click at [177, 343] on div "Website Chat [DATE] Update Existing FAQ Create New FAQ Question I was just doub…" at bounding box center [596, 352] width 854 height 558
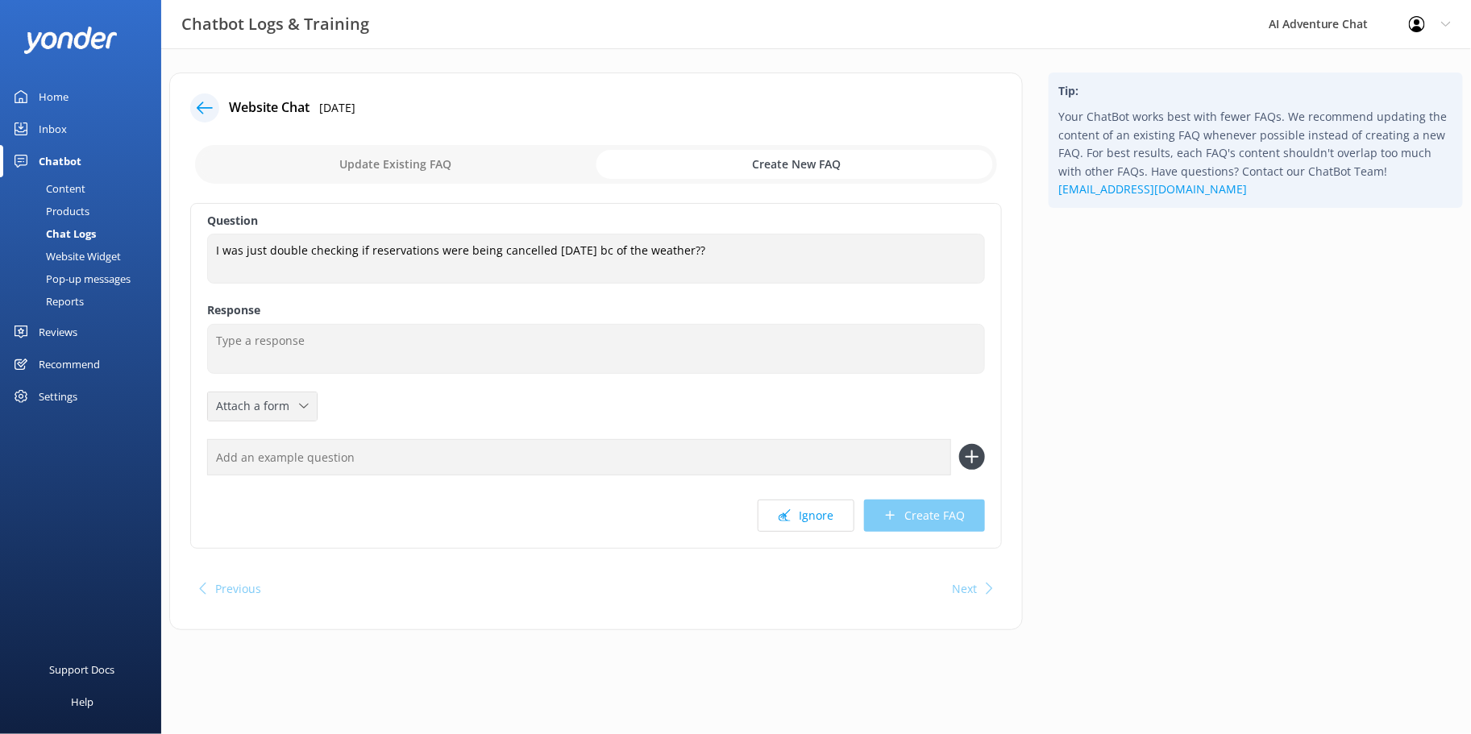
click at [284, 408] on span "Attach a form" at bounding box center [257, 406] width 83 height 18
click at [397, 408] on div "Question I was just double checking if reservations were being cancelled [DATE]…" at bounding box center [596, 376] width 812 height 346
click at [381, 164] on input "checkbox" at bounding box center [596, 164] width 802 height 39
checkbox input "false"
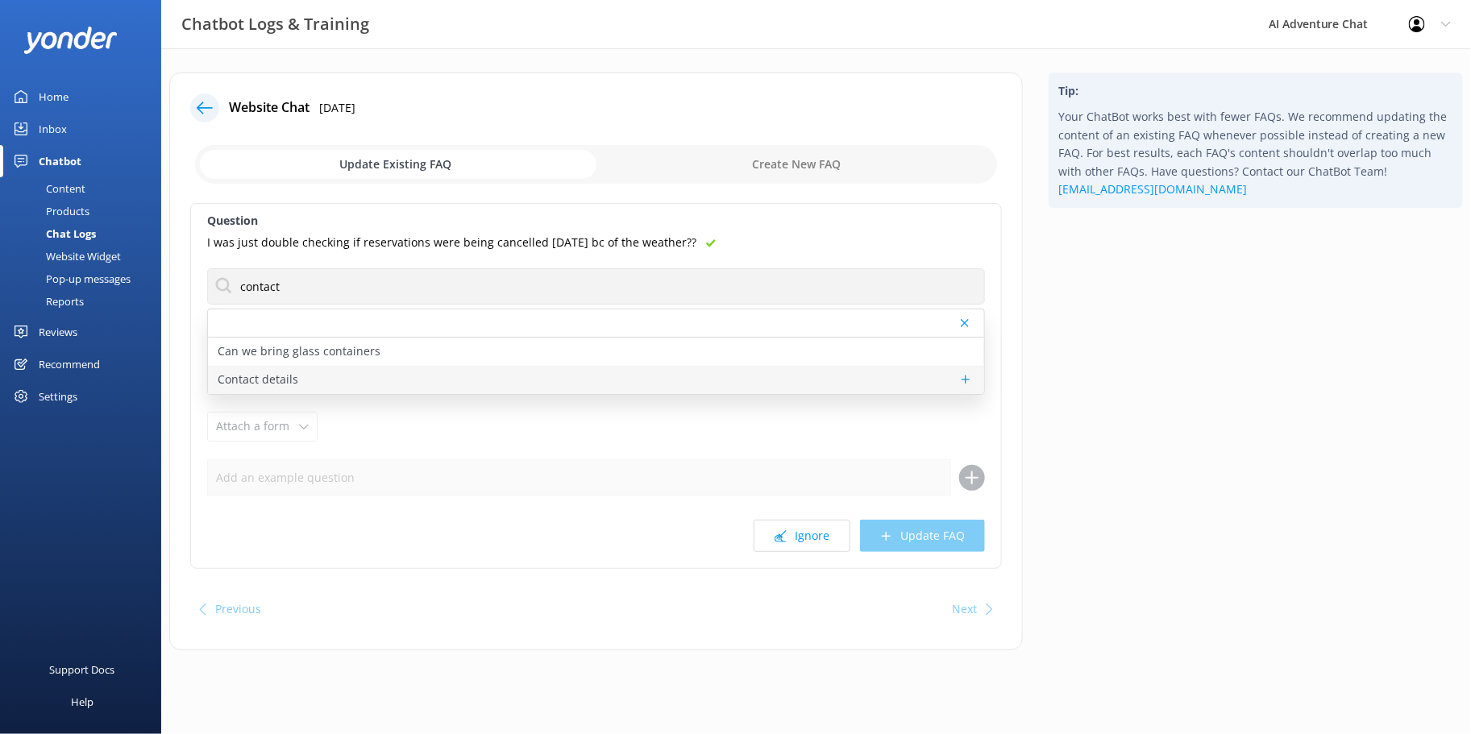
click at [293, 379] on p "Contact details" at bounding box center [258, 380] width 81 height 18
type textarea "You can contact the Cape Fear Adventures team at [PHONE_NUMBER]. Or, send us a …"
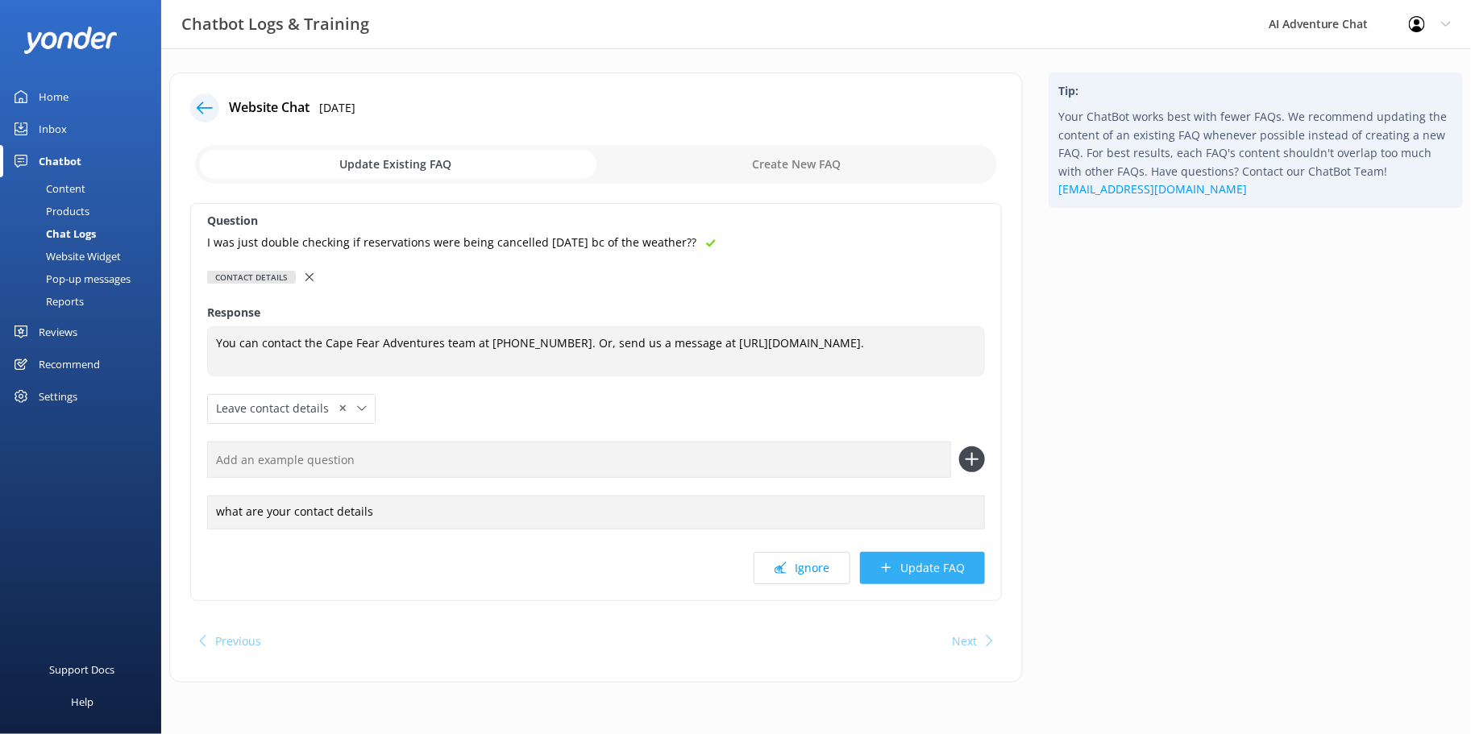
click at [917, 580] on button "Update FAQ" at bounding box center [922, 568] width 125 height 32
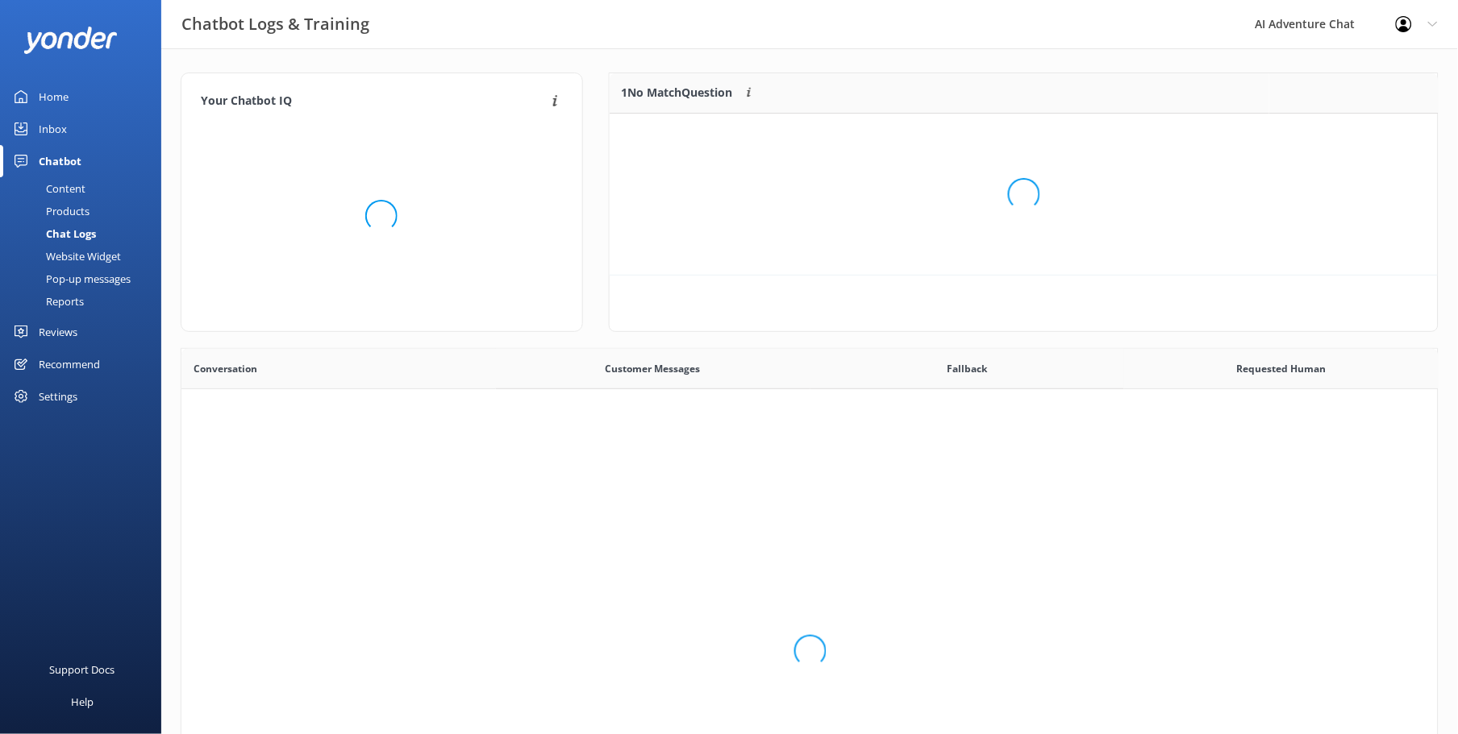
scroll to position [188, 815]
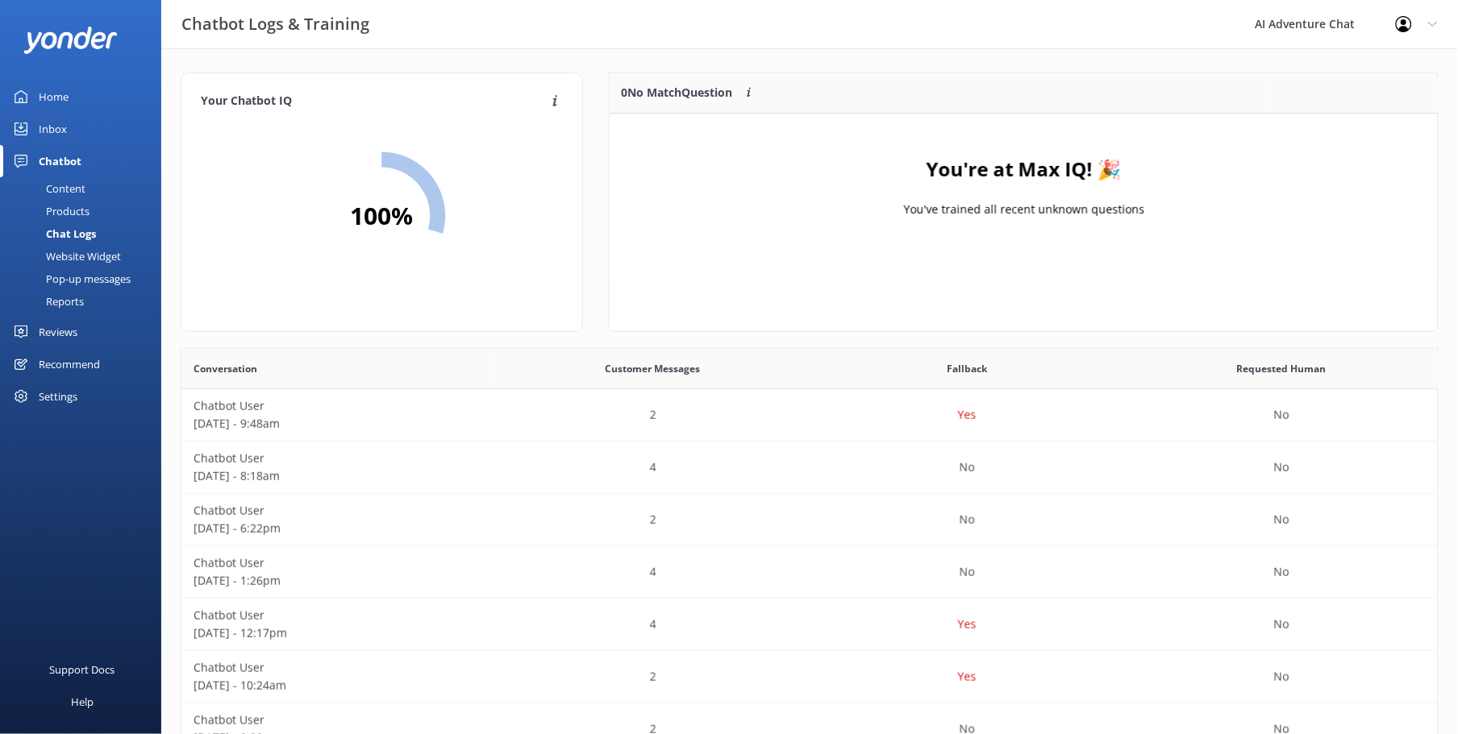
click at [62, 94] on div "Home" at bounding box center [54, 97] width 30 height 32
